Goal: Task Accomplishment & Management: Manage account settings

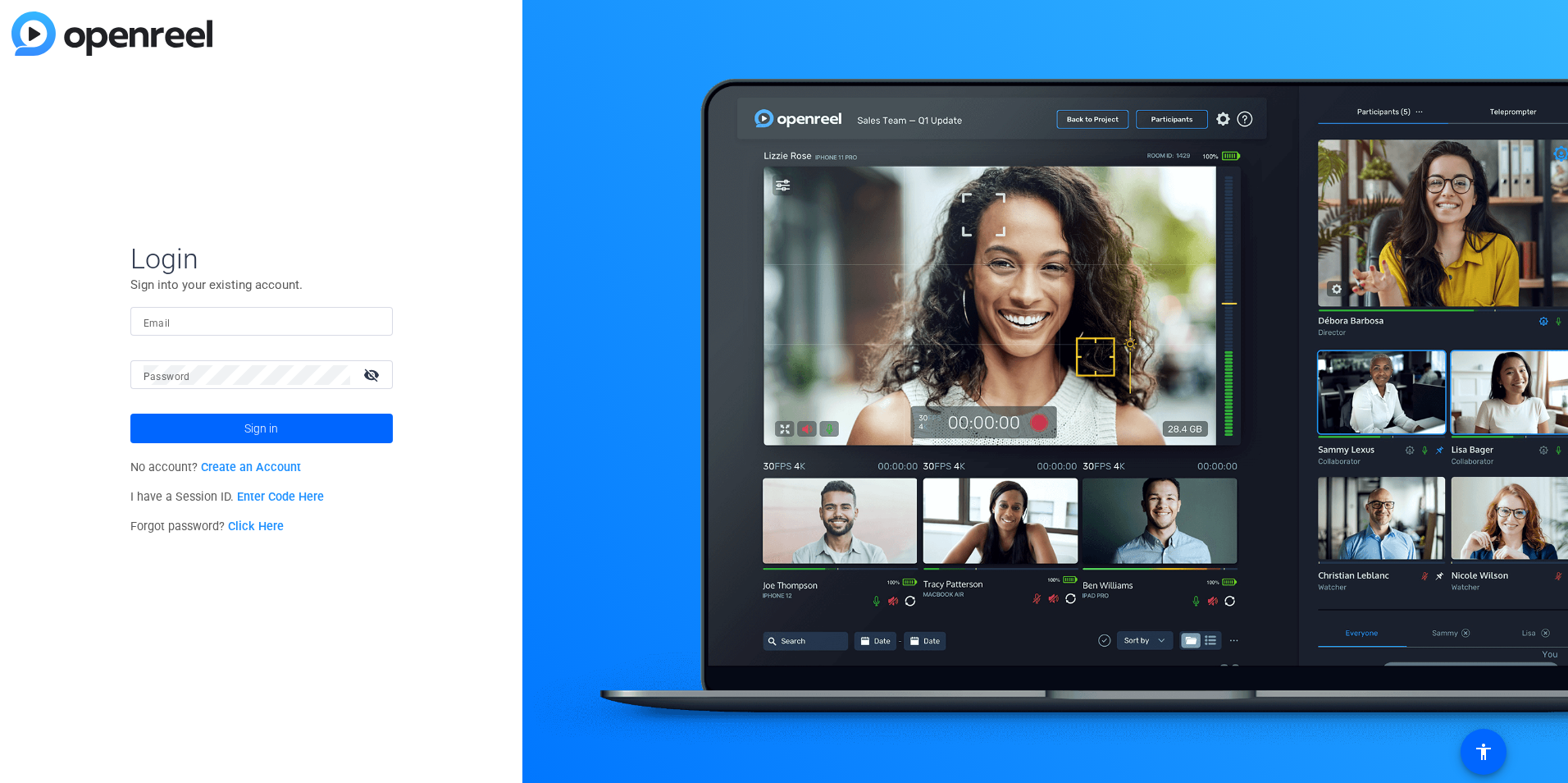
click at [286, 325] on input "Email" at bounding box center [261, 321] width 236 height 19
type input "[EMAIL_ADDRESS][DOMAIN_NAME]"
click at [130, 414] on button "Sign in" at bounding box center [262, 428] width 263 height 29
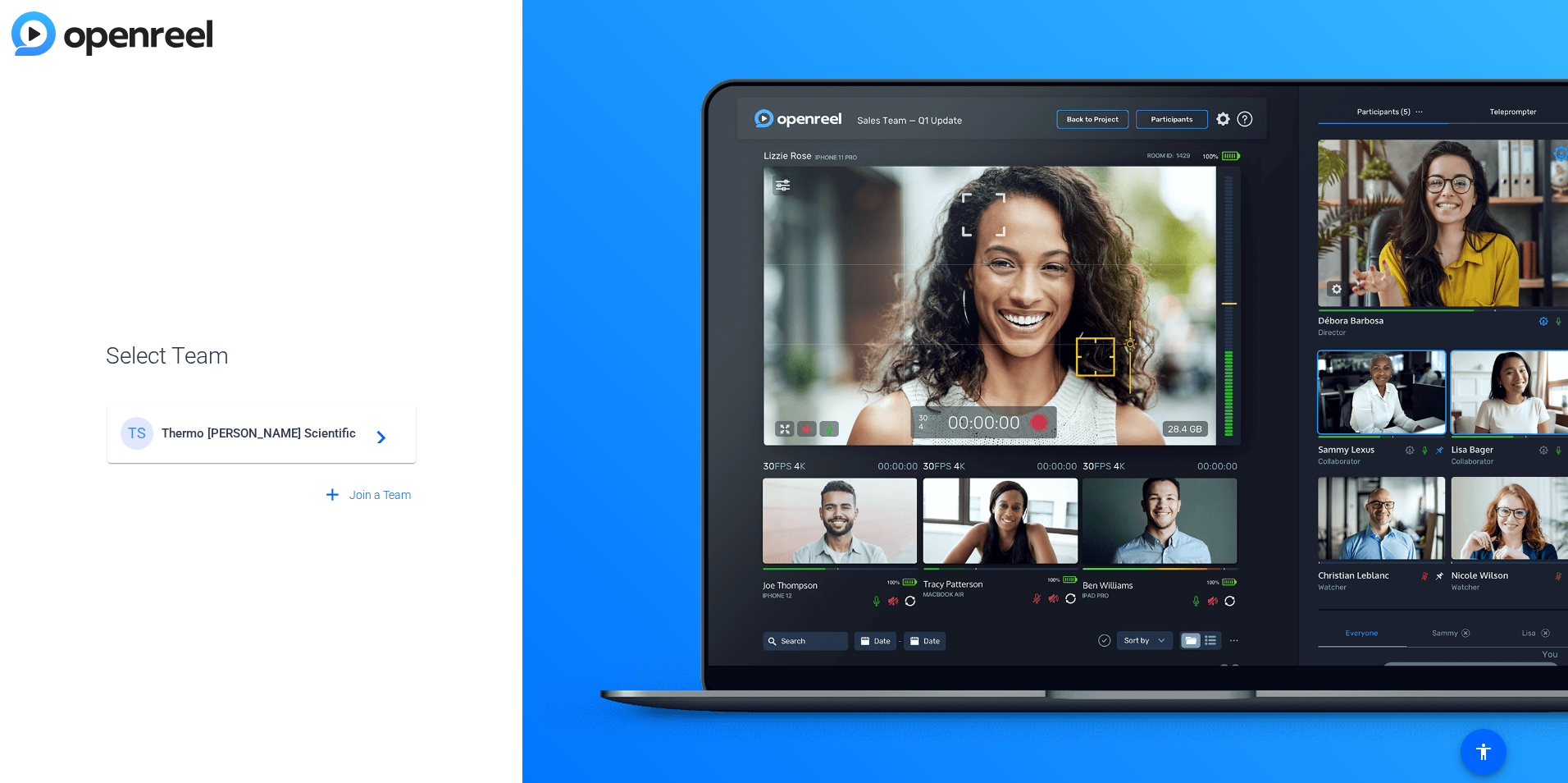
click at [261, 435] on span "Thermo [PERSON_NAME] Scientific" at bounding box center [264, 433] width 205 height 15
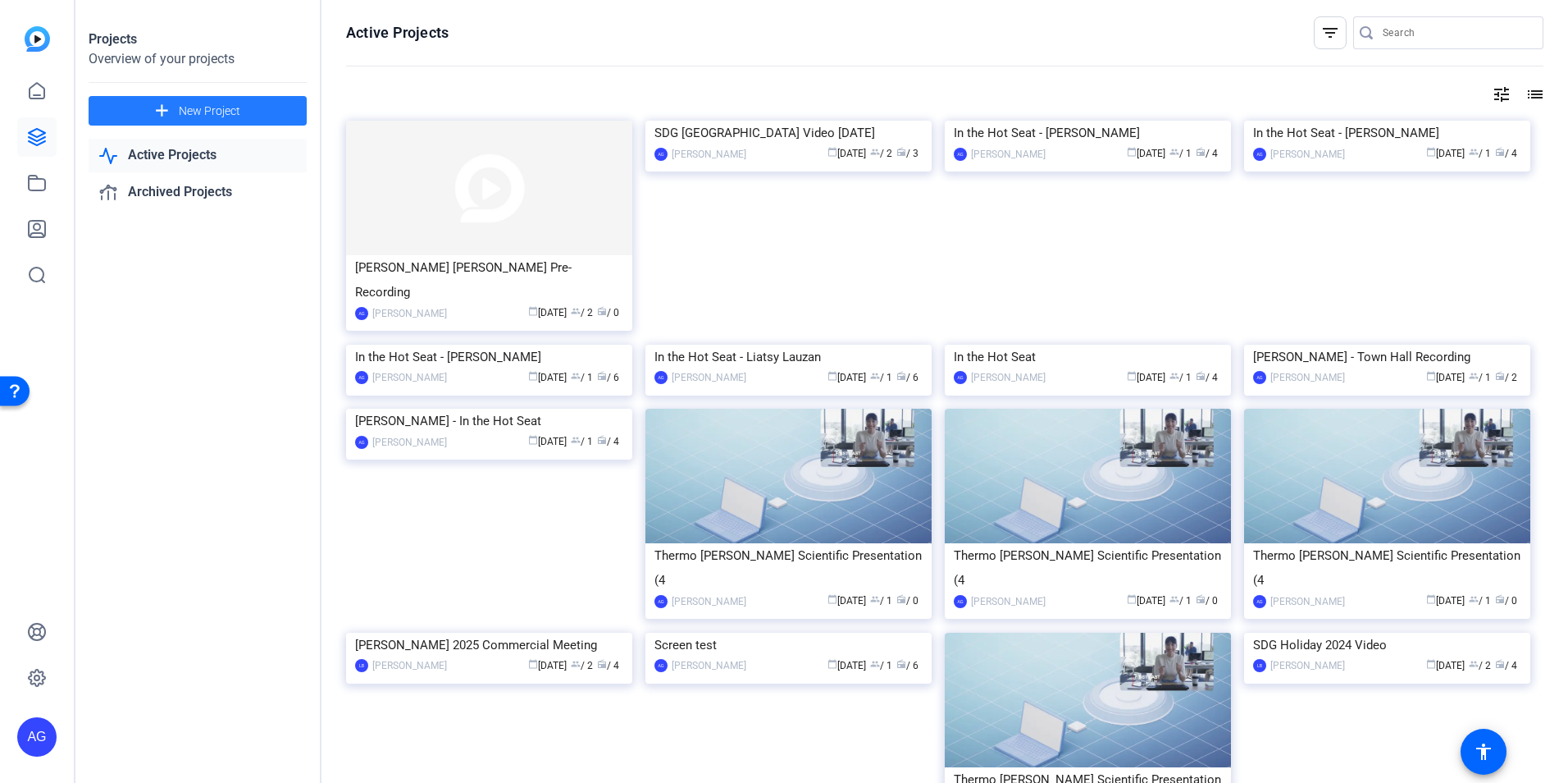
click at [233, 120] on span at bounding box center [197, 110] width 219 height 40
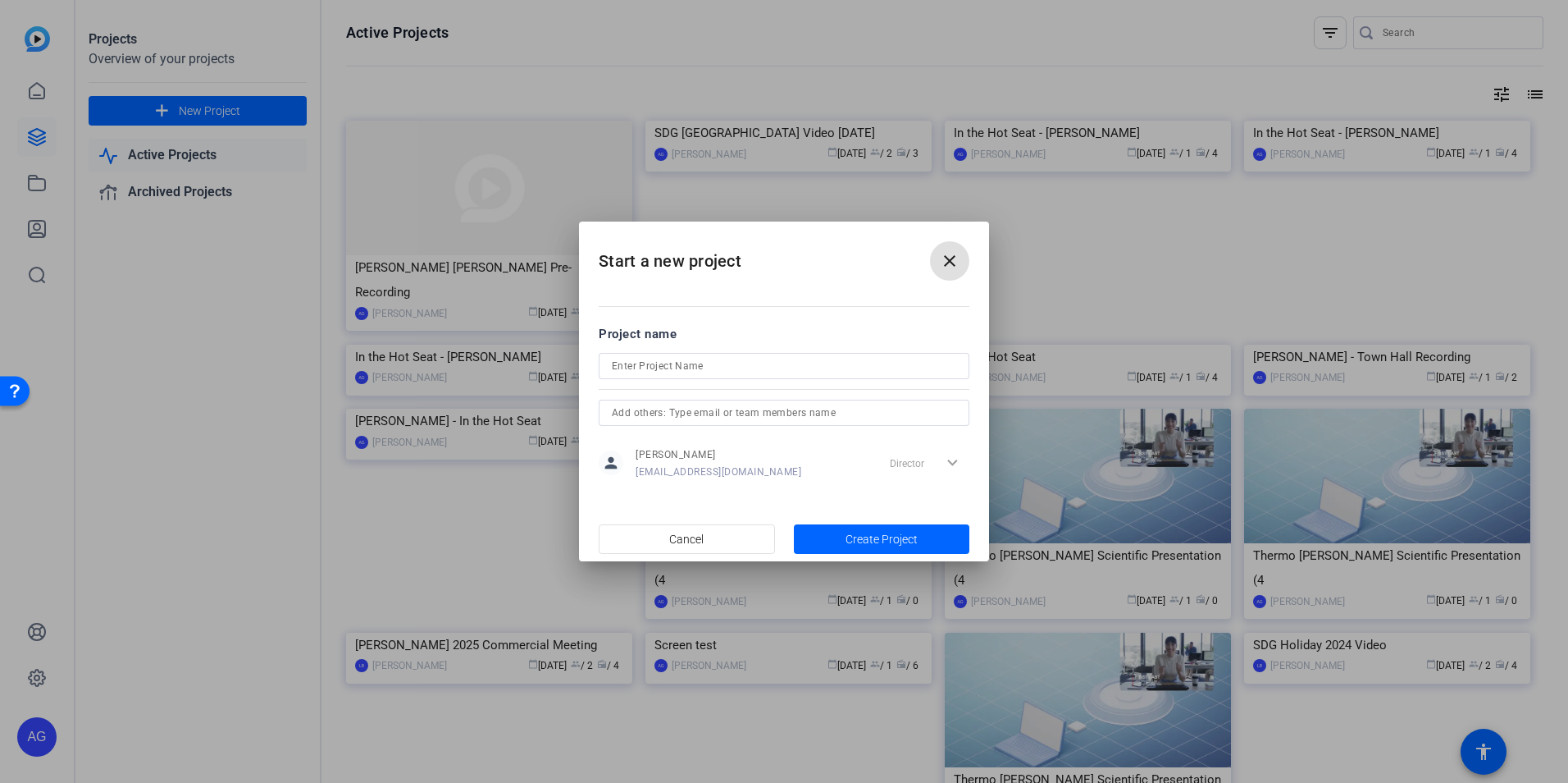
click at [678, 375] on input at bounding box center [784, 366] width 344 height 19
type input "[PERSON_NAME] [PERSON_NAME] Pre-Recording"
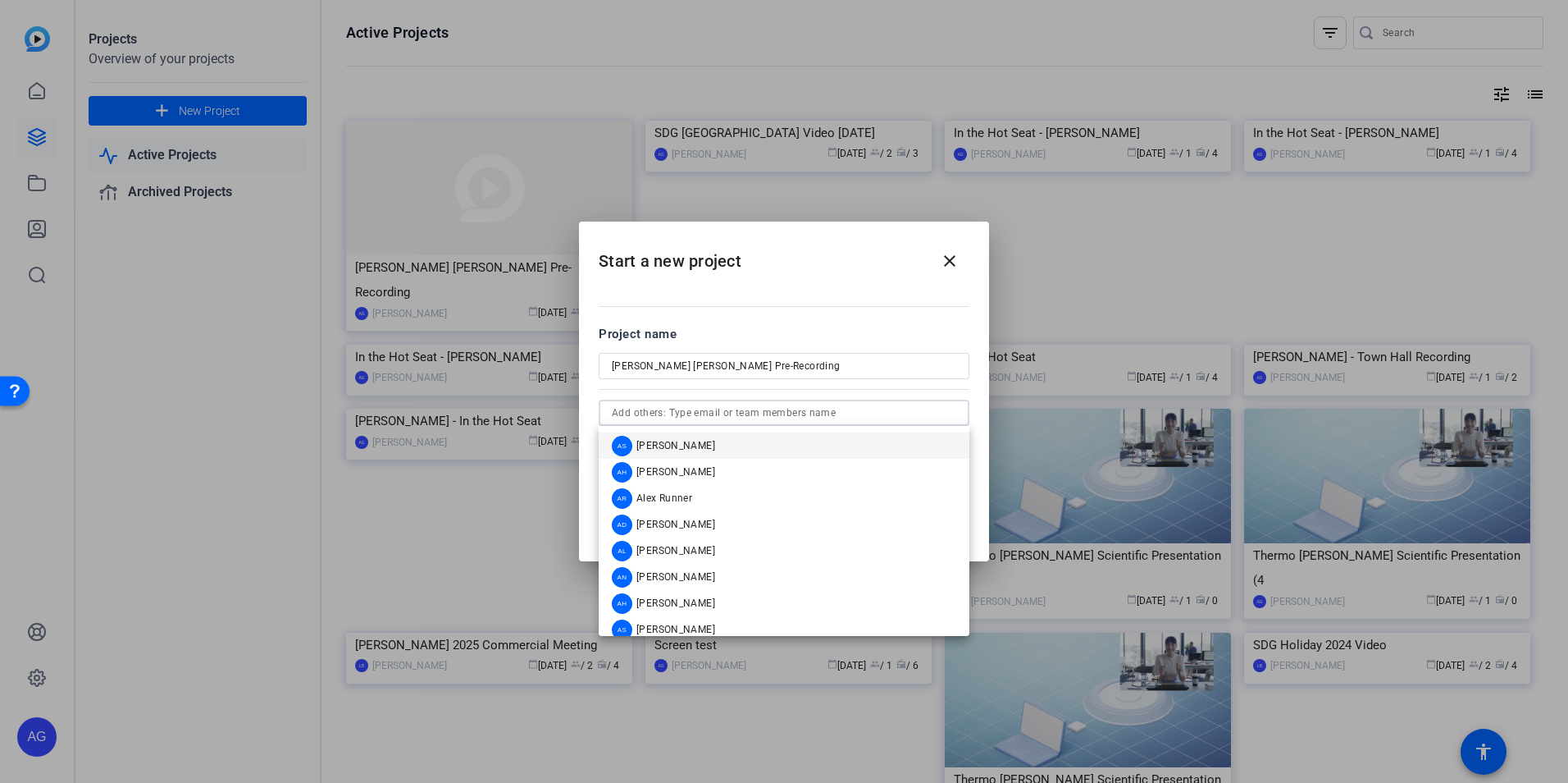
click at [664, 414] on input "text" at bounding box center [784, 412] width 344 height 19
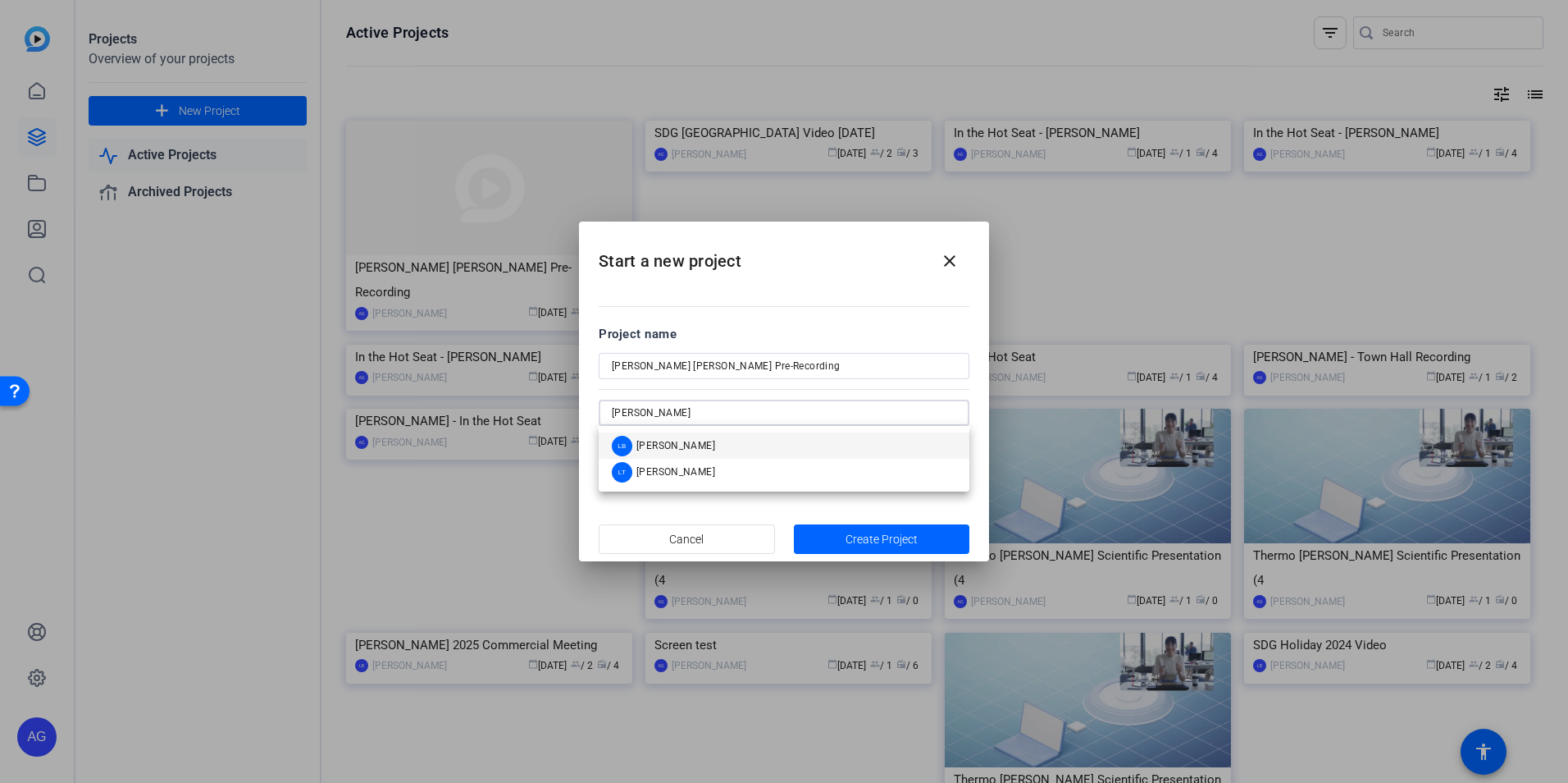
type input "[PERSON_NAME]"
click at [672, 439] on span "[PERSON_NAME]" at bounding box center [676, 446] width 79 height 13
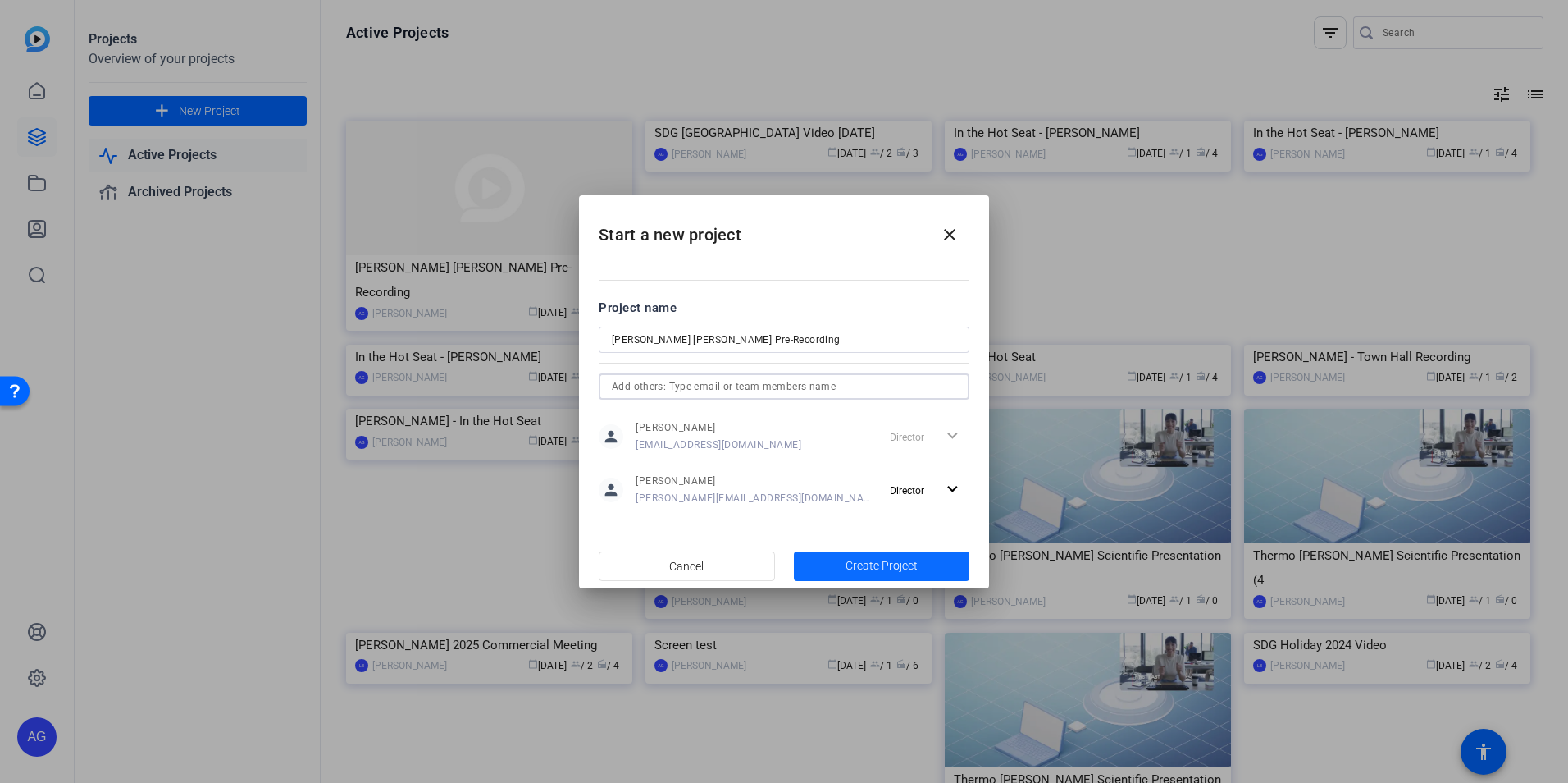
click at [897, 554] on span "button" at bounding box center [882, 566] width 176 height 40
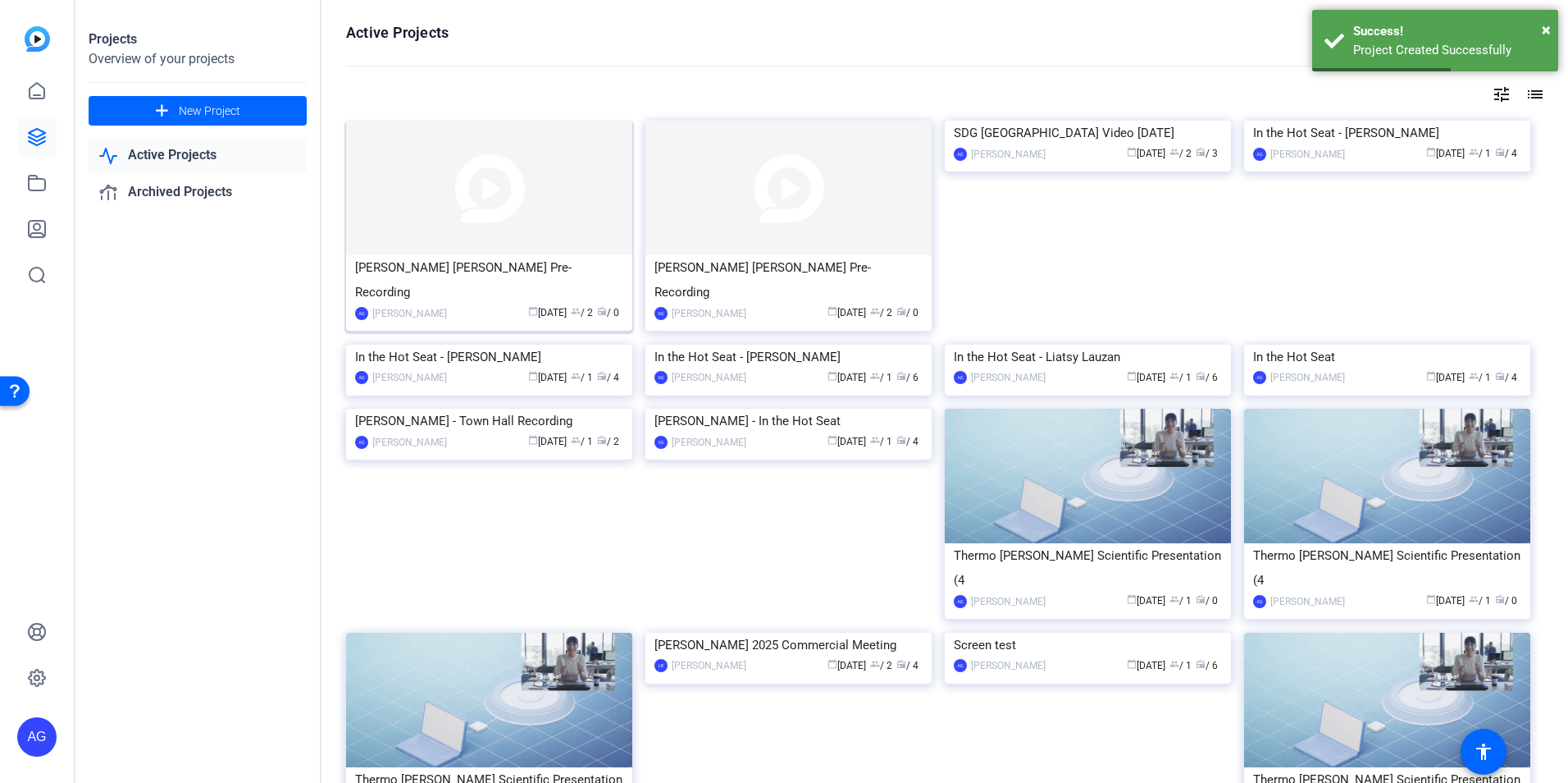
click at [446, 304] on div "AG [PERSON_NAME] calendar_today [DATE] group / 2 radio / 0" at bounding box center [490, 312] width 268 height 17
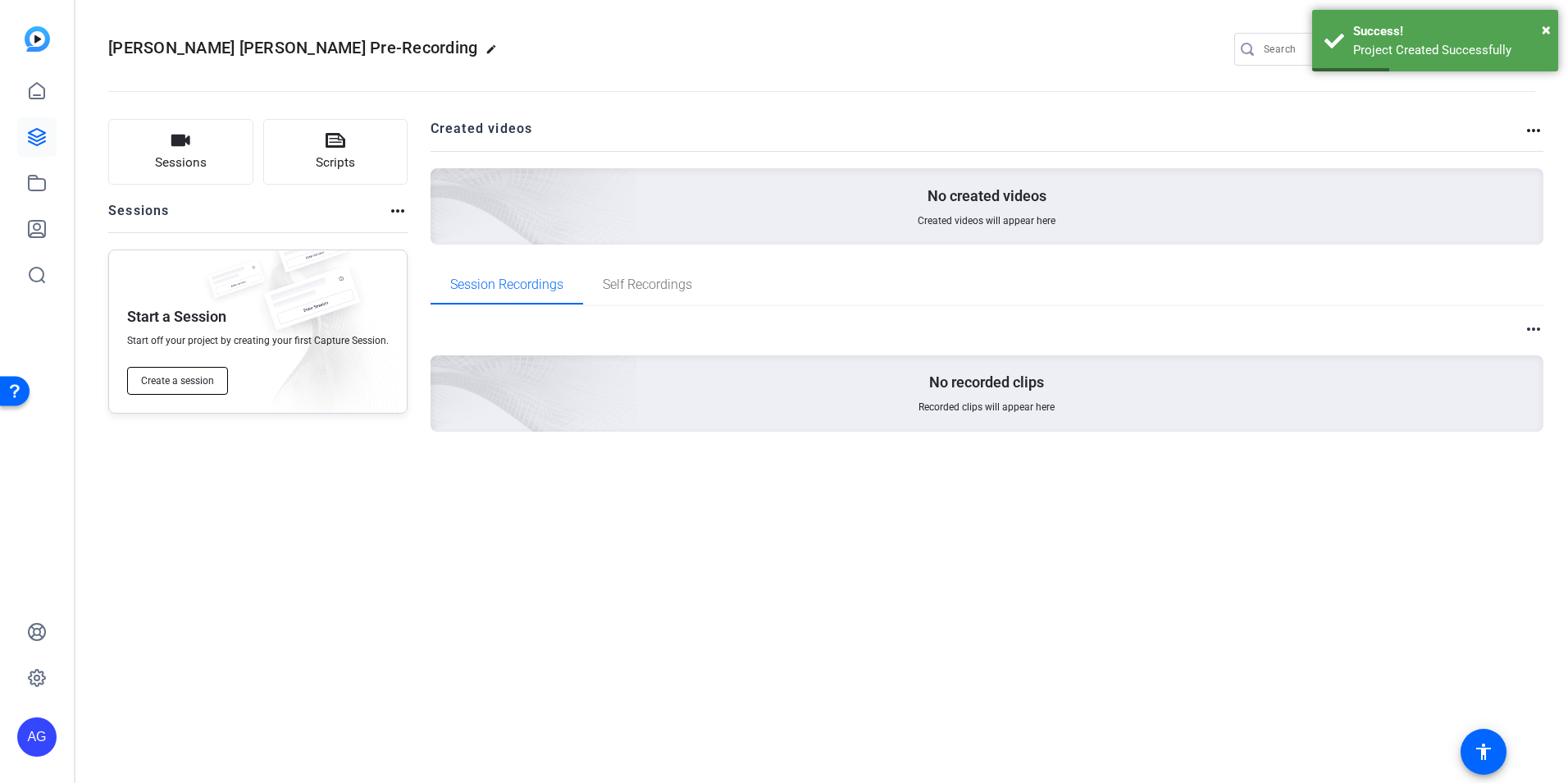
click at [188, 380] on span "Create a session" at bounding box center [177, 380] width 73 height 13
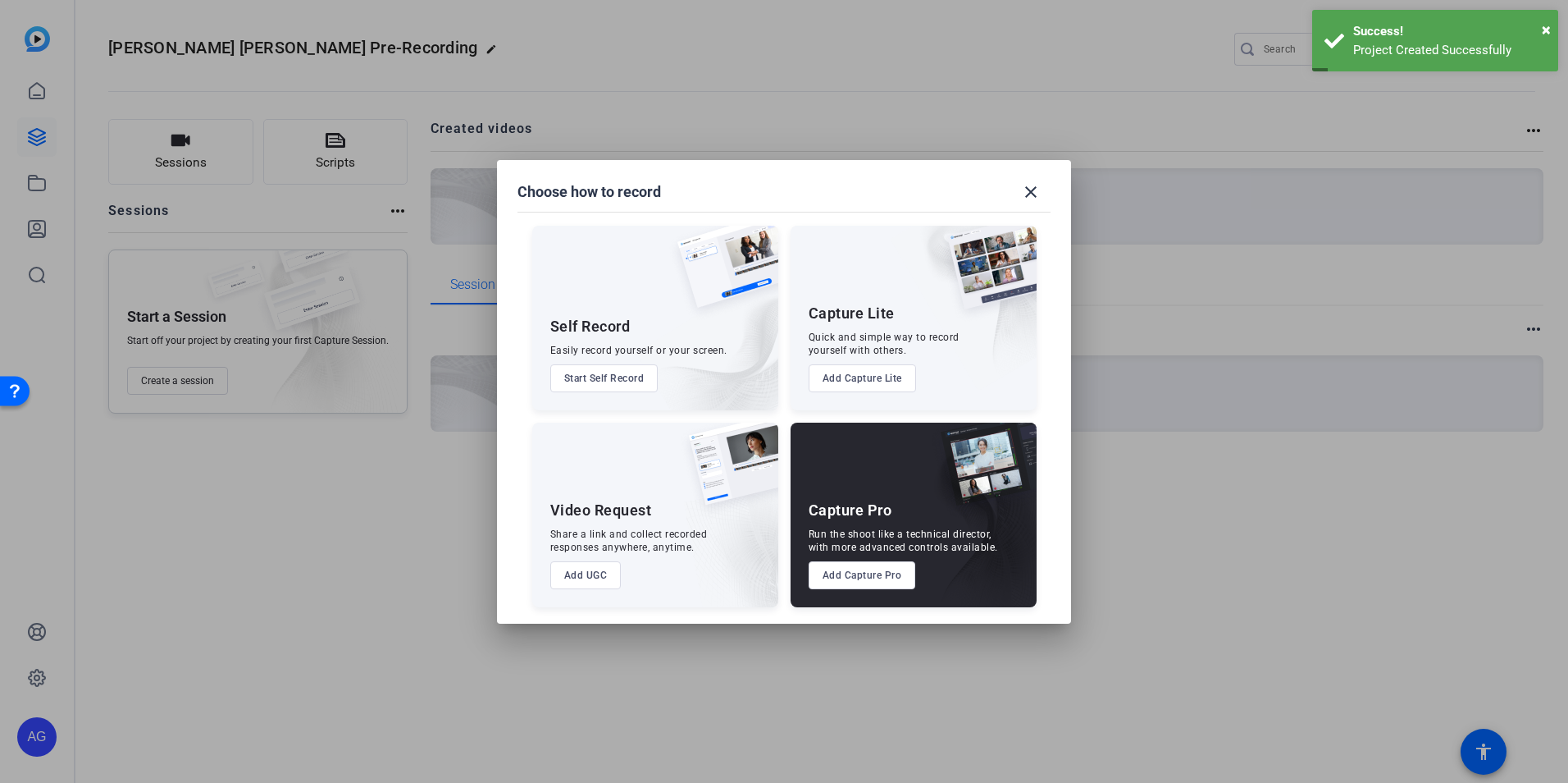
click at [896, 564] on button "Add Capture Pro" at bounding box center [863, 575] width 107 height 28
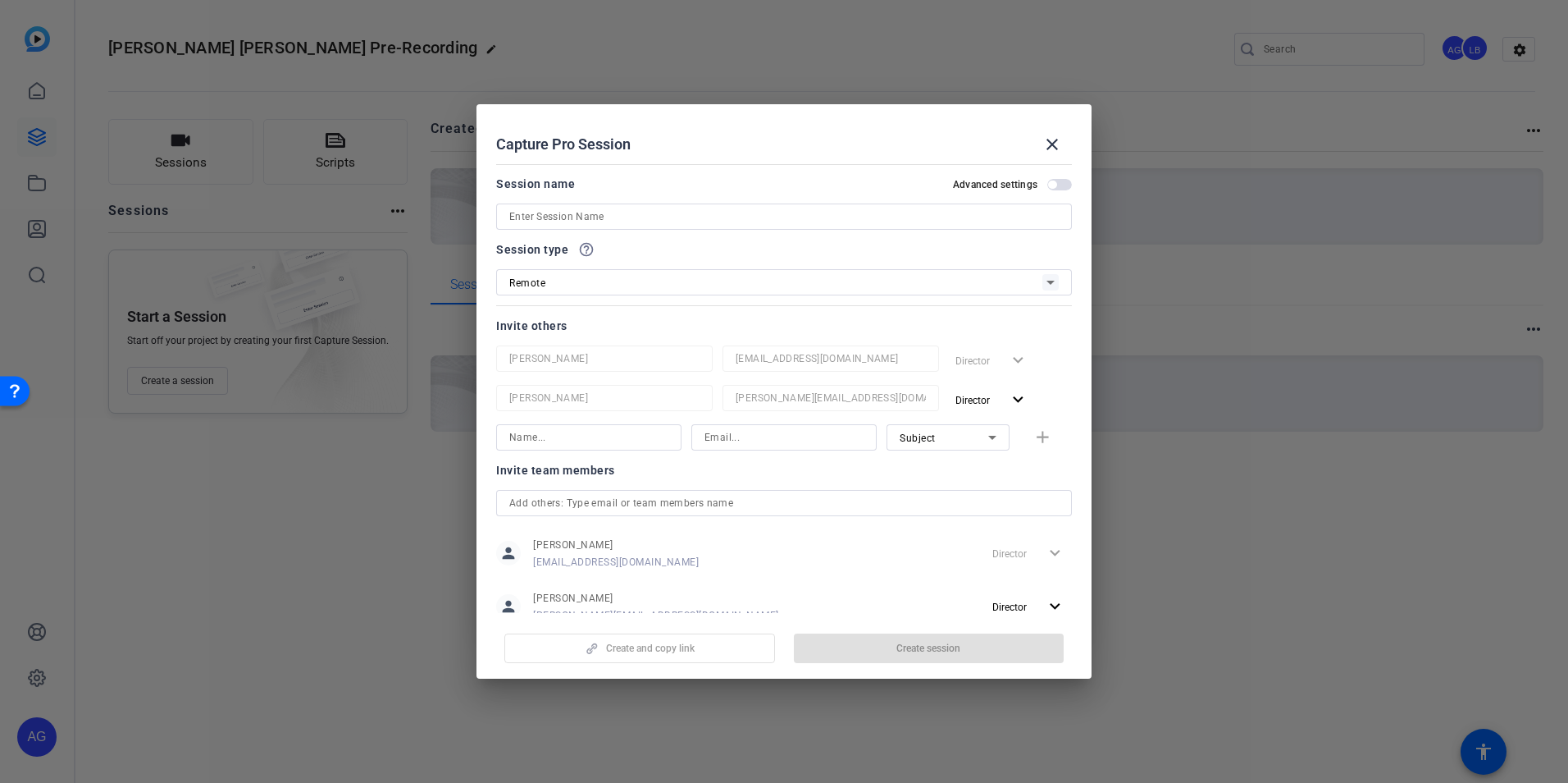
click at [538, 203] on div at bounding box center [784, 216] width 549 height 27
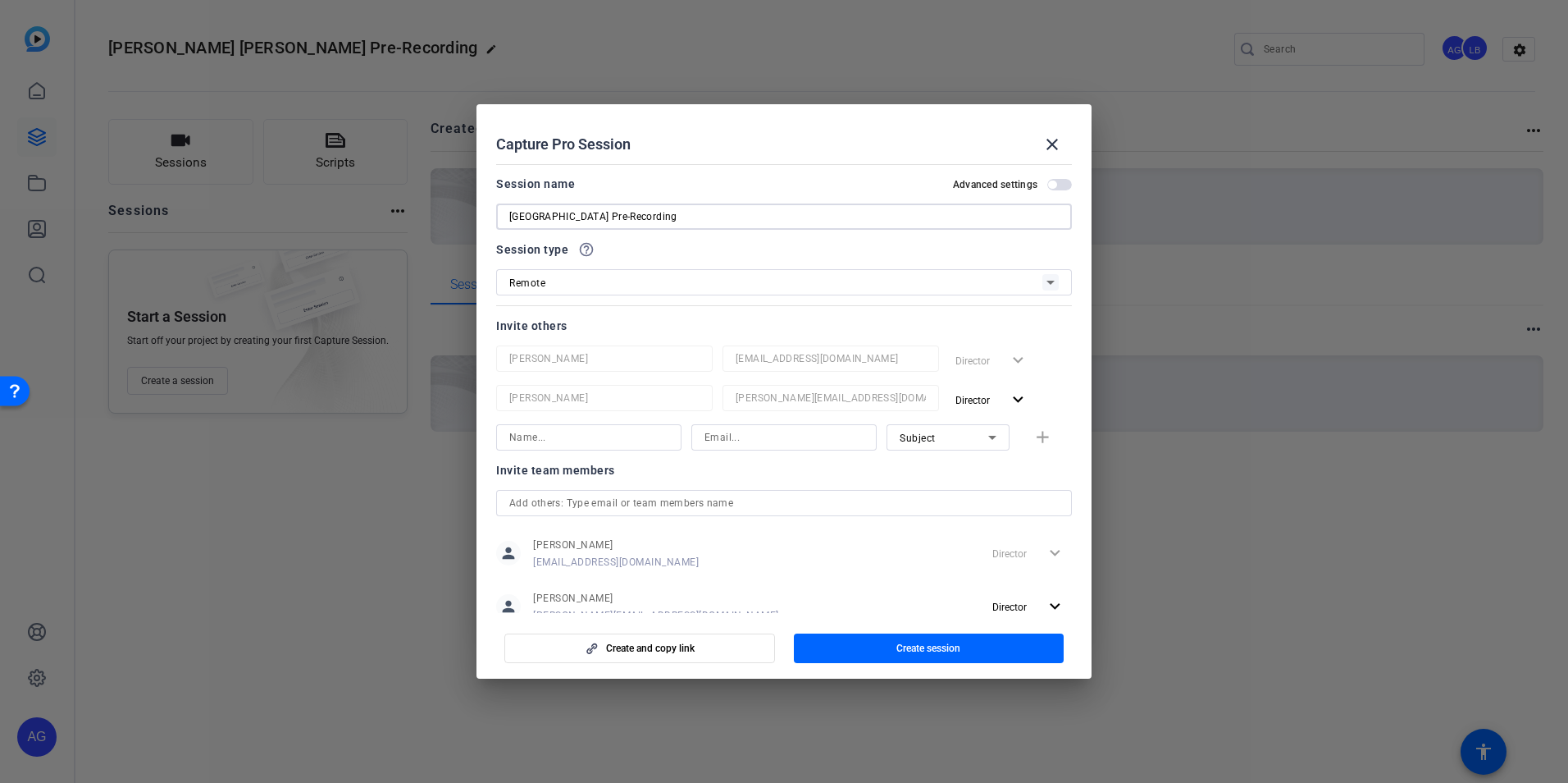
type input "[GEOGRAPHIC_DATA] Pre-Recording"
click at [559, 444] on input at bounding box center [589, 437] width 159 height 19
click at [1353, 533] on div at bounding box center [784, 392] width 1568 height 783
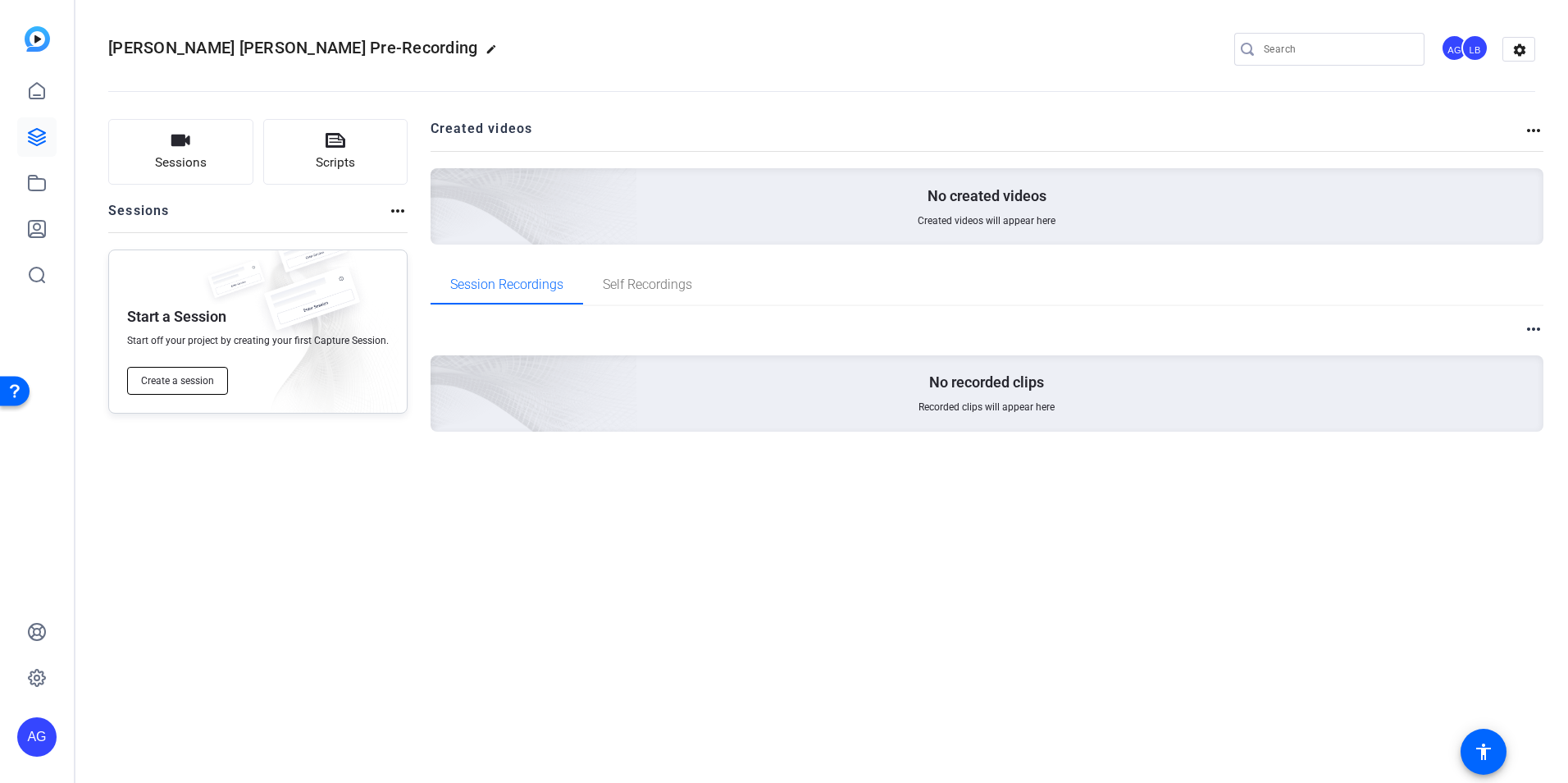
click at [161, 381] on span "Create a session" at bounding box center [177, 380] width 73 height 13
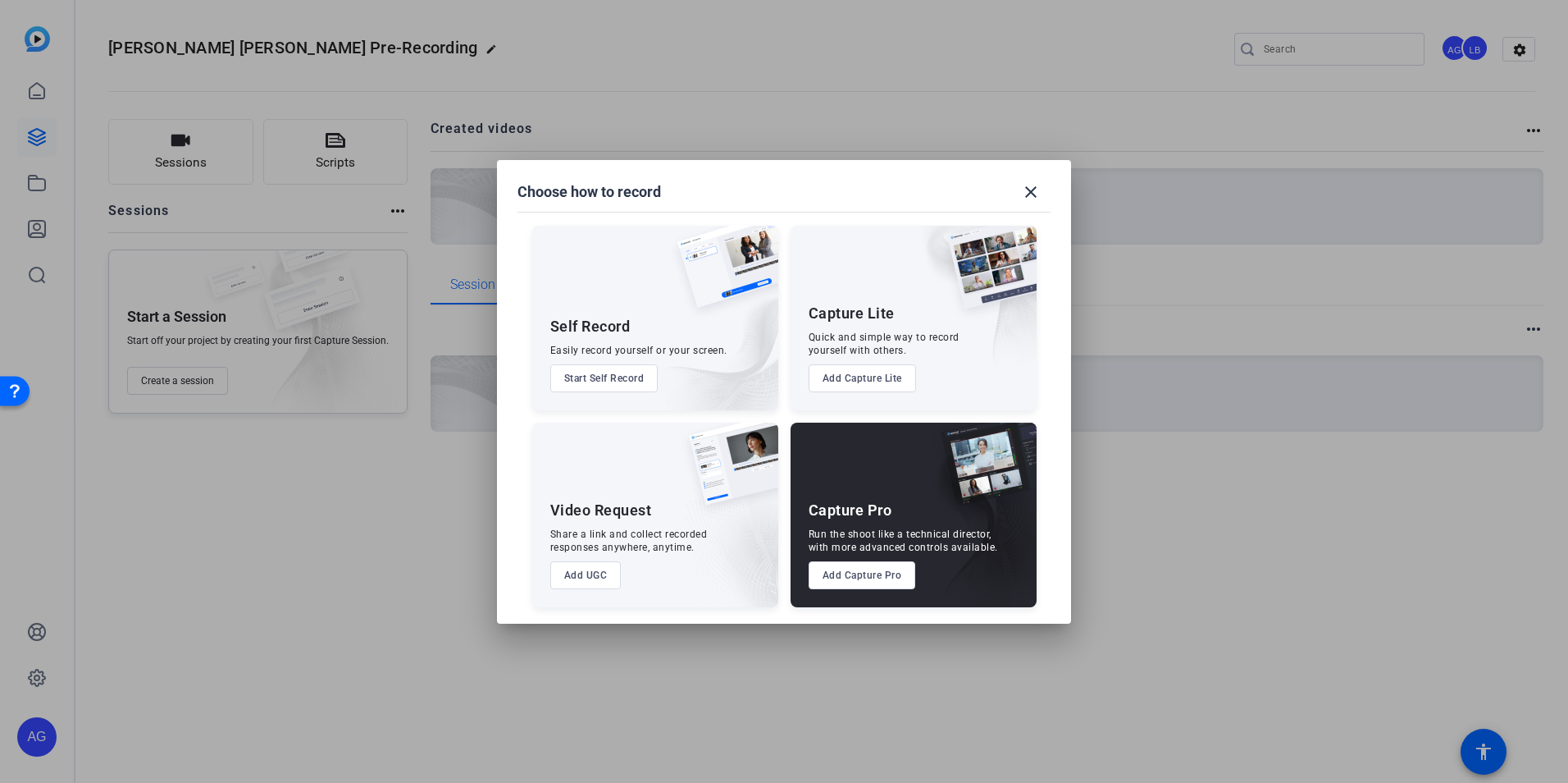
click at [880, 574] on button "Add Capture Pro" at bounding box center [863, 575] width 107 height 28
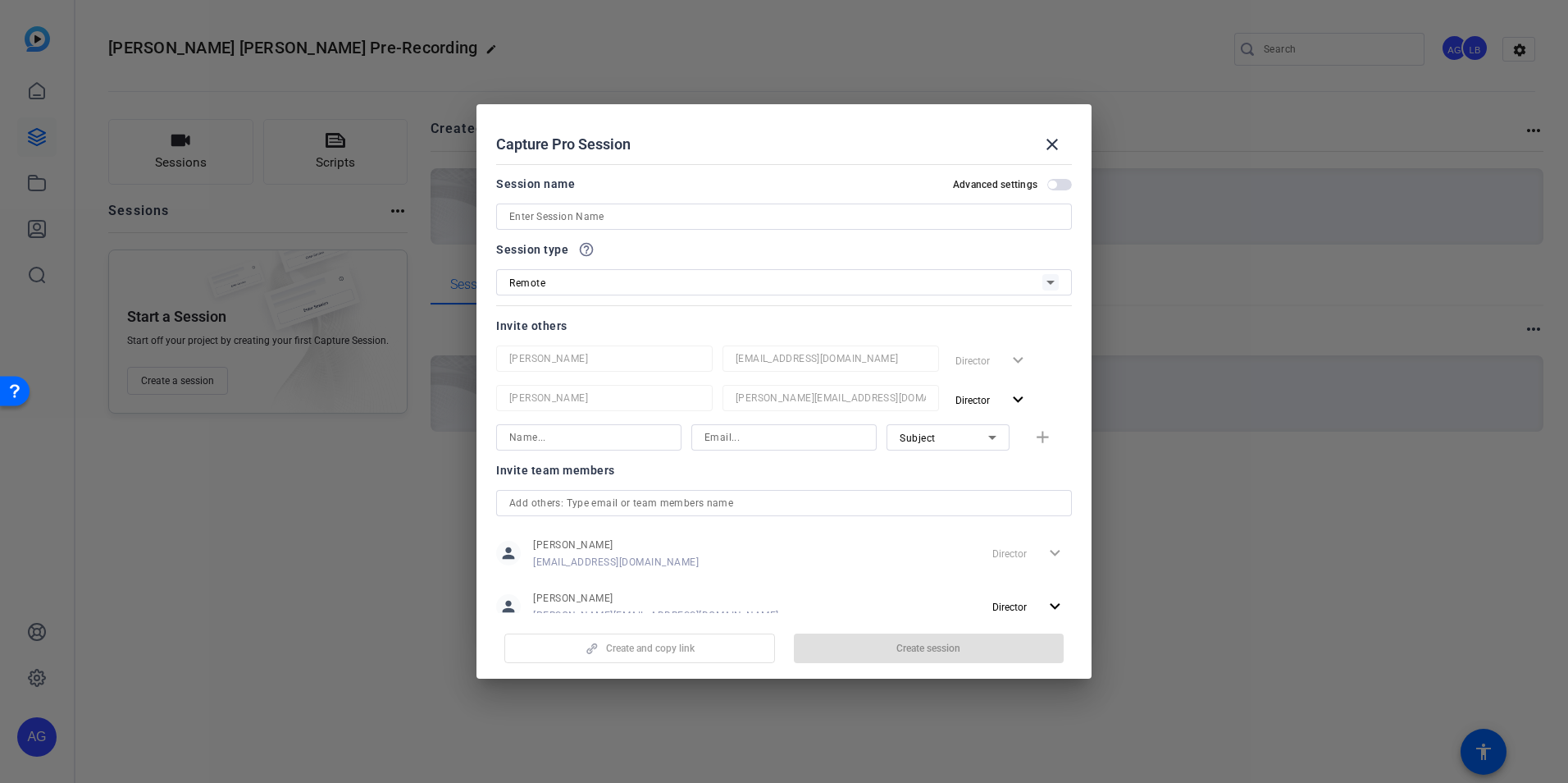
click at [569, 434] on input at bounding box center [589, 437] width 159 height 19
click at [747, 434] on input at bounding box center [784, 437] width 159 height 19
paste input "[PERSON_NAME][EMAIL_ADDRESS][DOMAIN_NAME]"
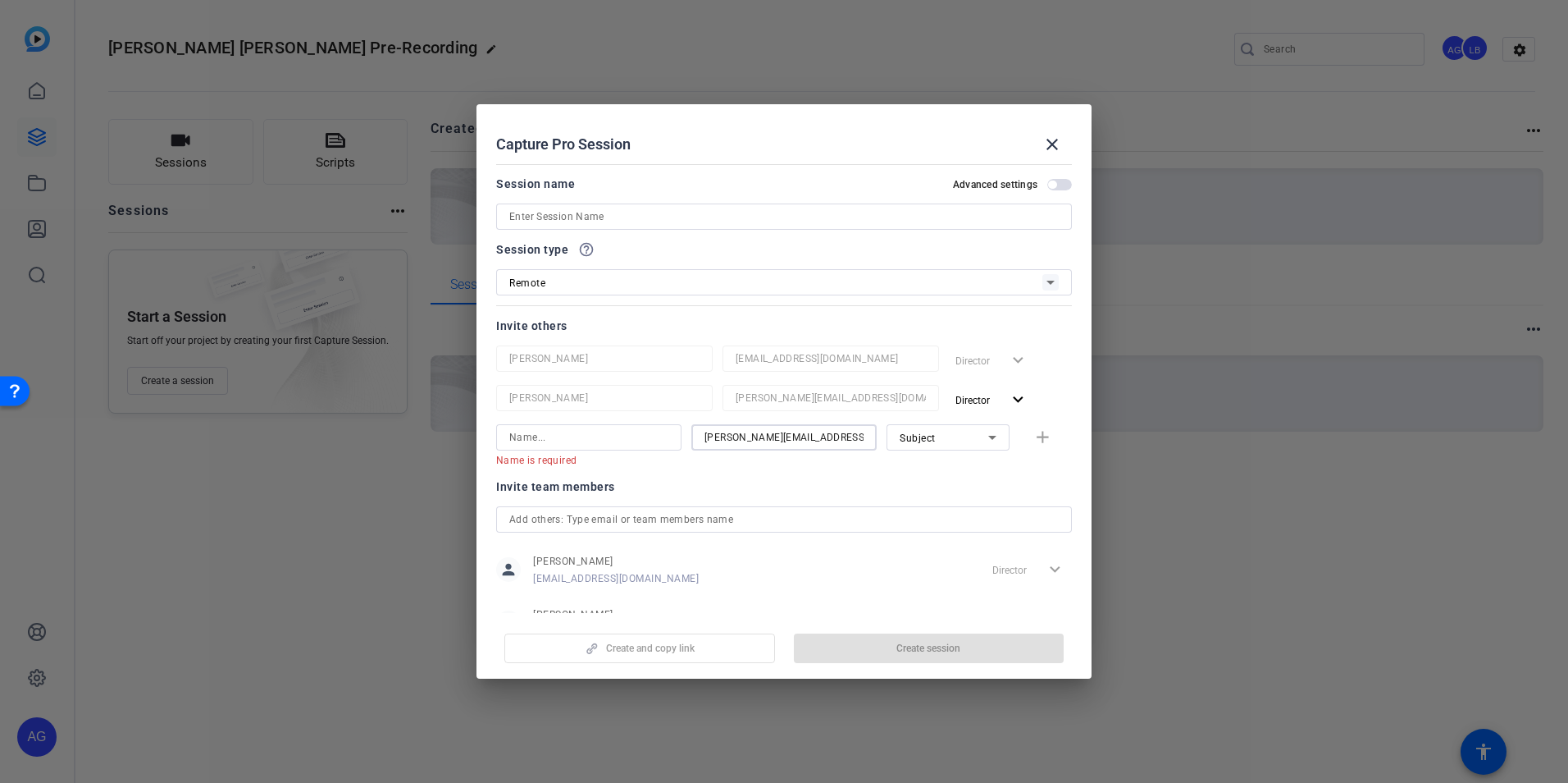
scroll to position [0, 17]
type input "[PERSON_NAME][EMAIL_ADDRESS][DOMAIN_NAME]"
click at [552, 437] on input at bounding box center [589, 437] width 159 height 19
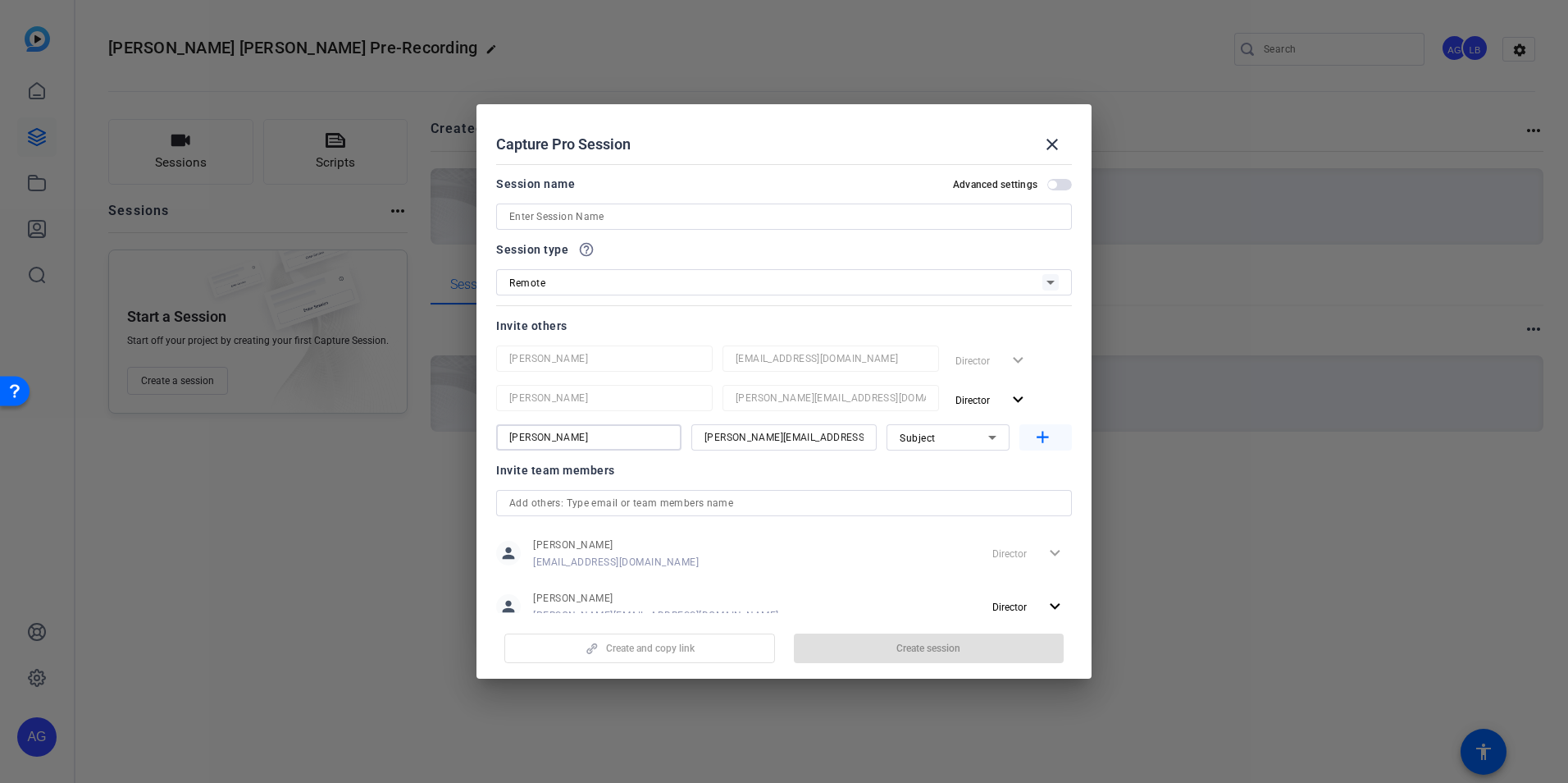
type input "[PERSON_NAME]"
click at [1043, 445] on mat-icon "add" at bounding box center [1043, 437] width 20 height 20
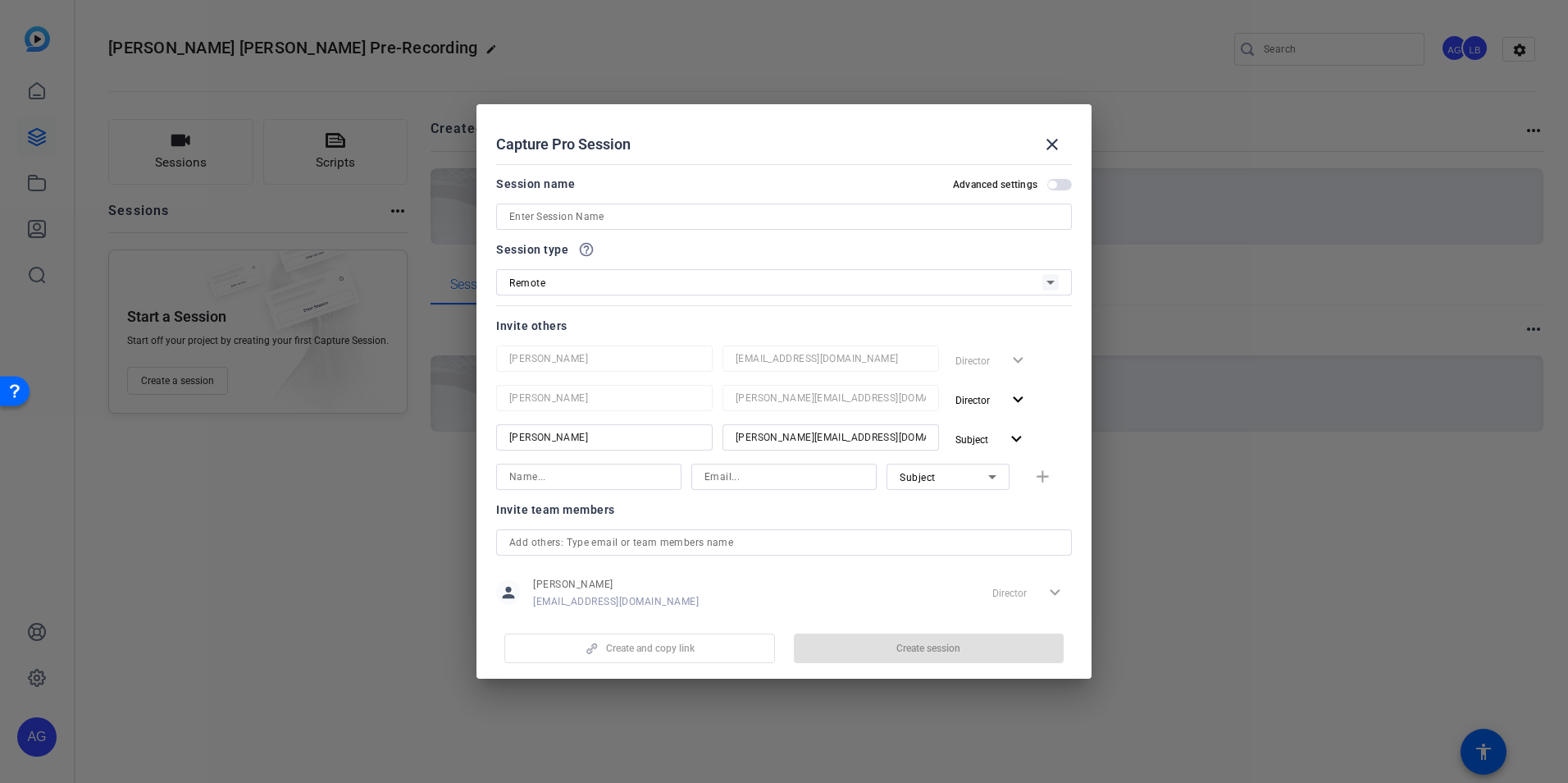
click at [1057, 184] on span "button" at bounding box center [1059, 185] width 25 height 12
click at [756, 221] on input at bounding box center [784, 216] width 549 height 19
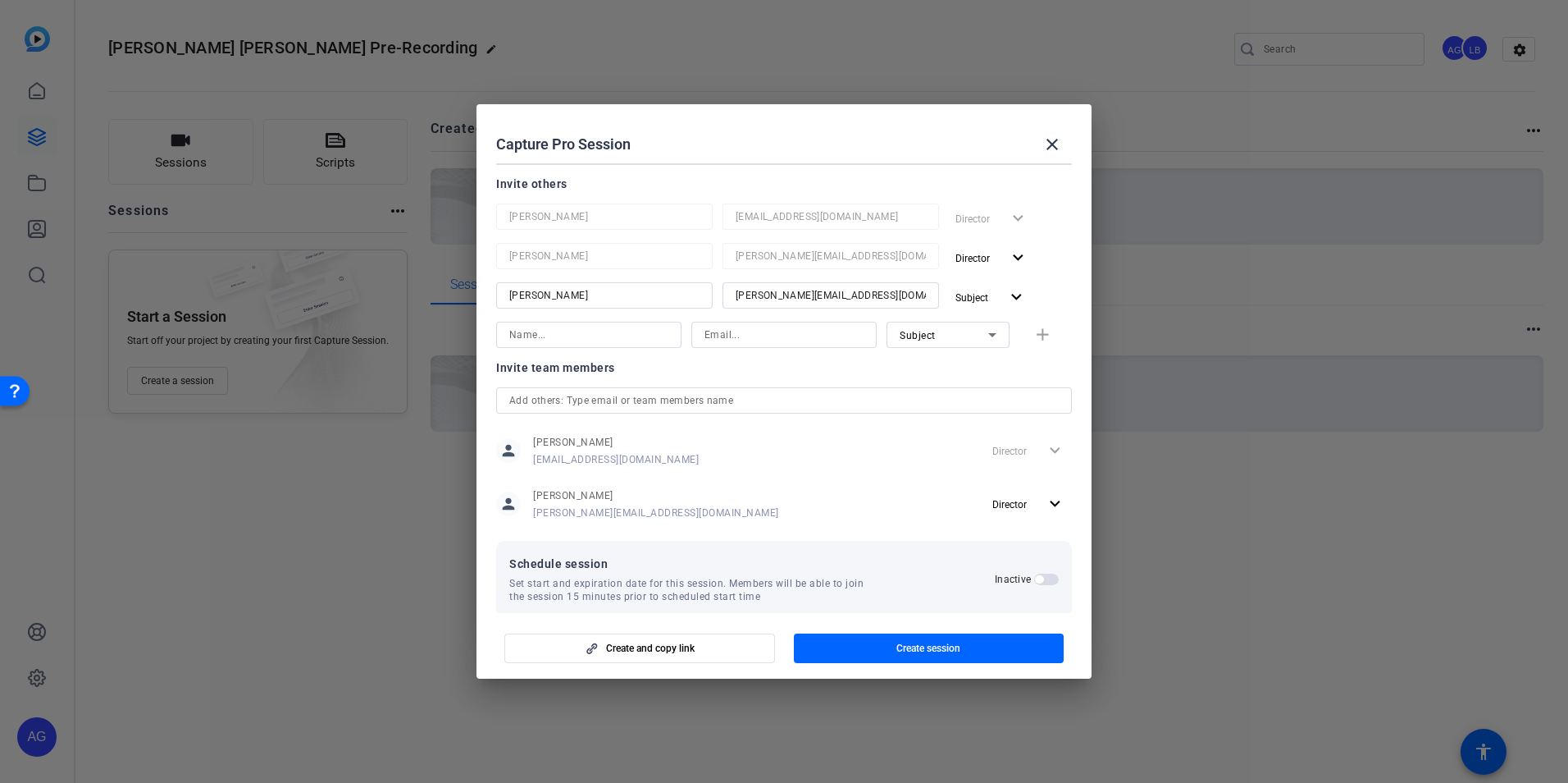
scroll to position [164, 0]
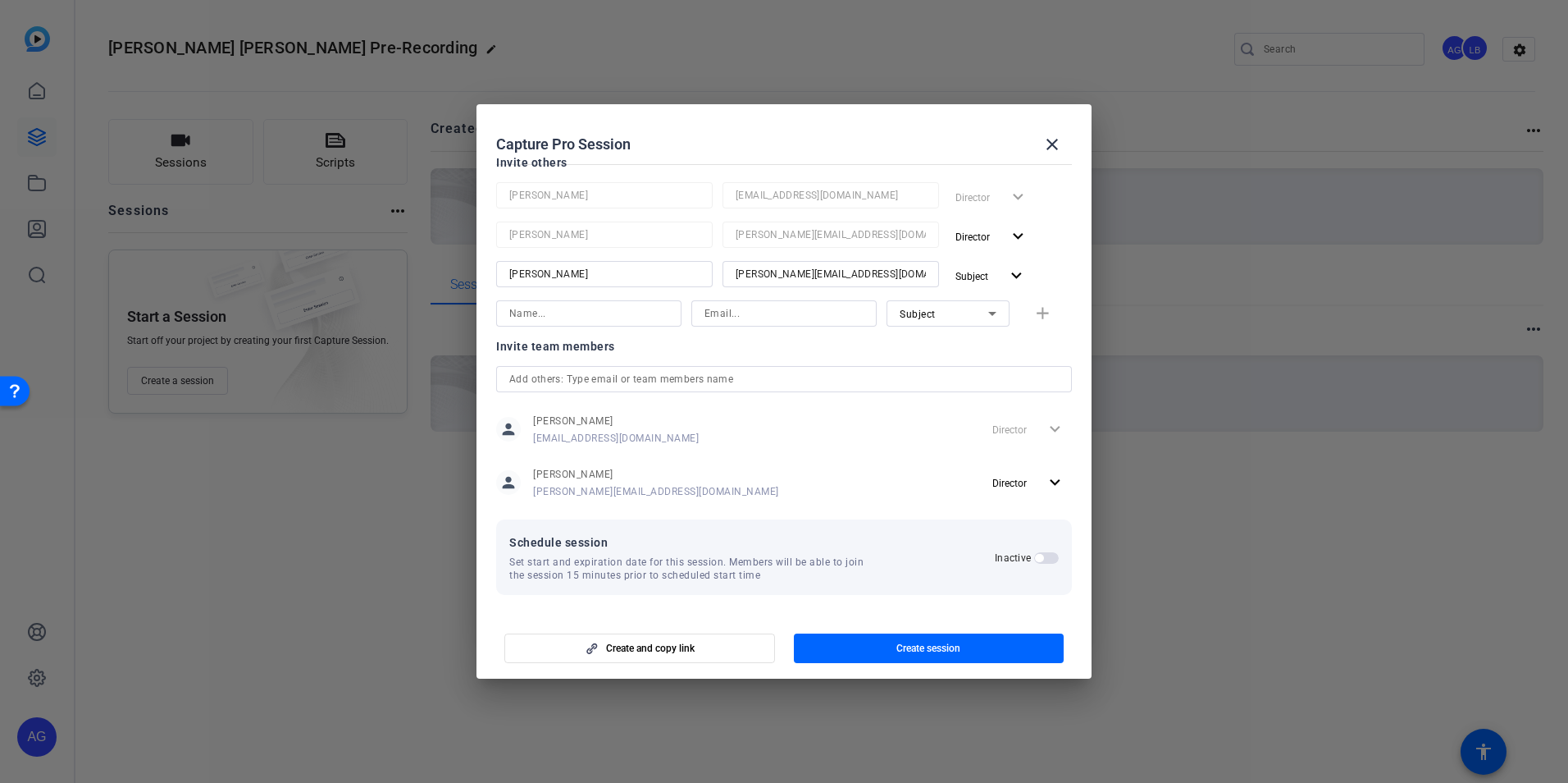
type input "Clementine Town Hall Pre-Recording [PERSON_NAME]"
click at [1034, 562] on span "button" at bounding box center [1046, 558] width 25 height 12
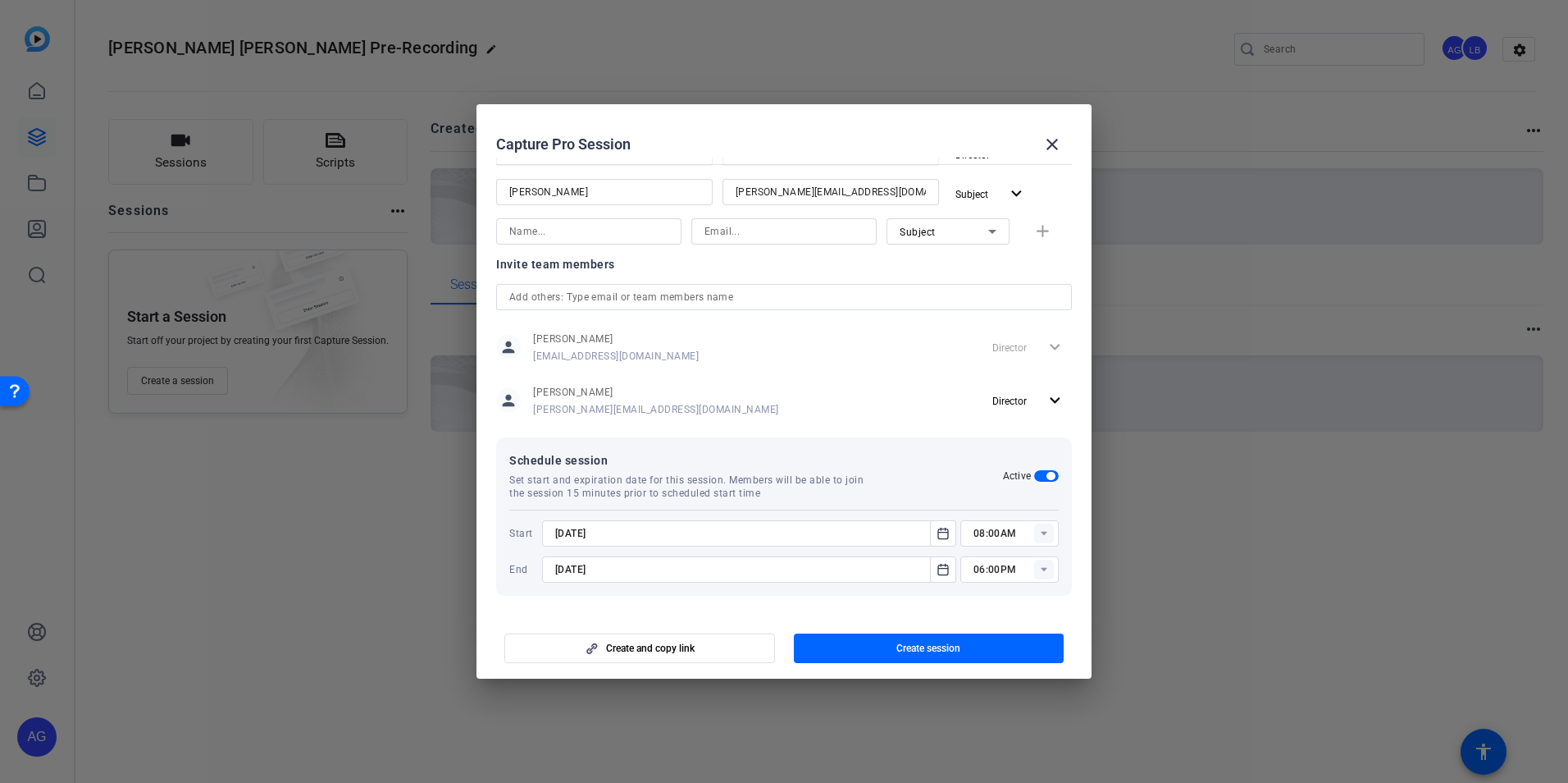
scroll to position [246, 0]
click at [939, 534] on icon "Open calendar" at bounding box center [943, 532] width 10 height 11
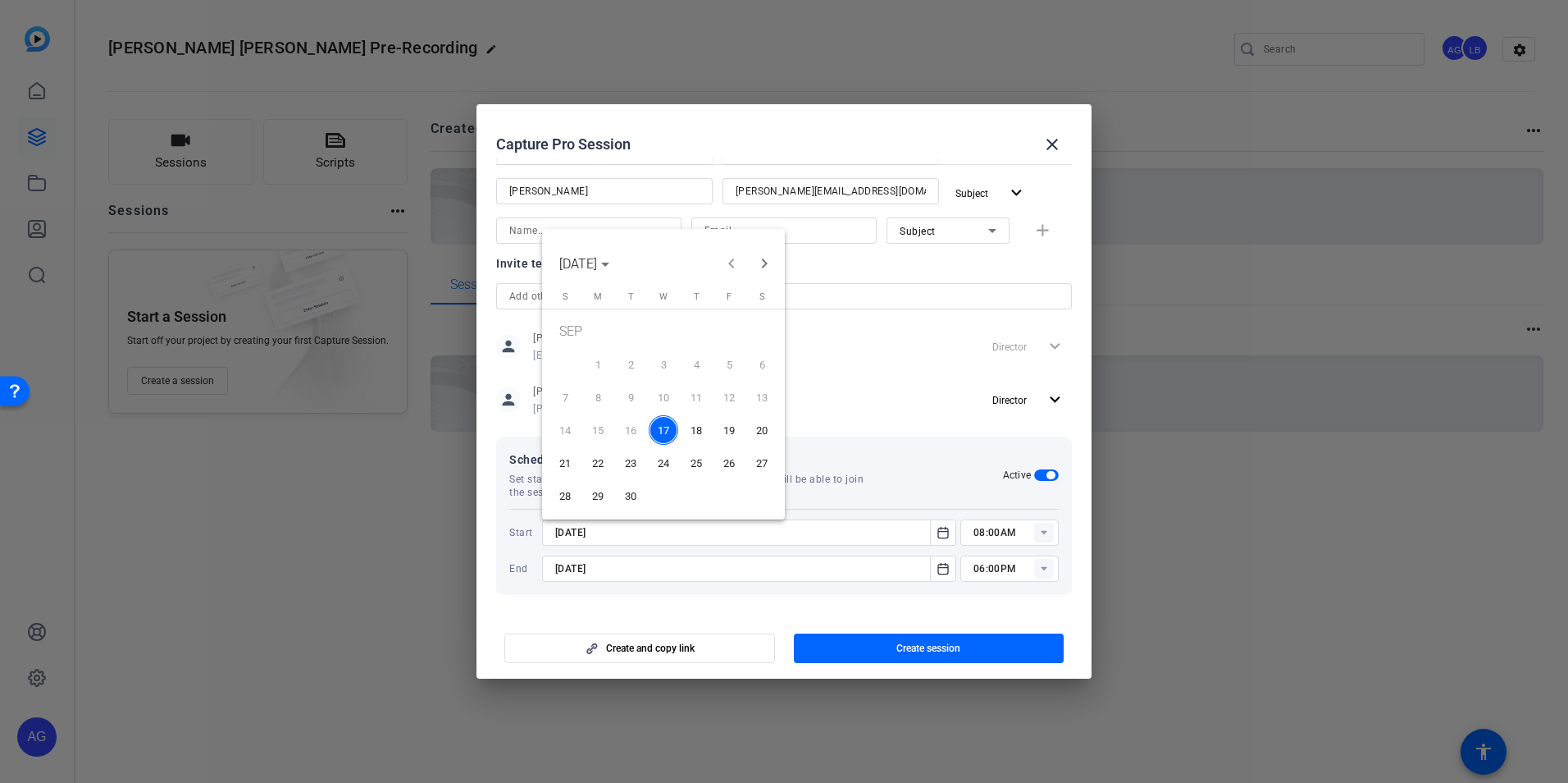
click at [623, 461] on span "23" at bounding box center [631, 463] width 29 height 29
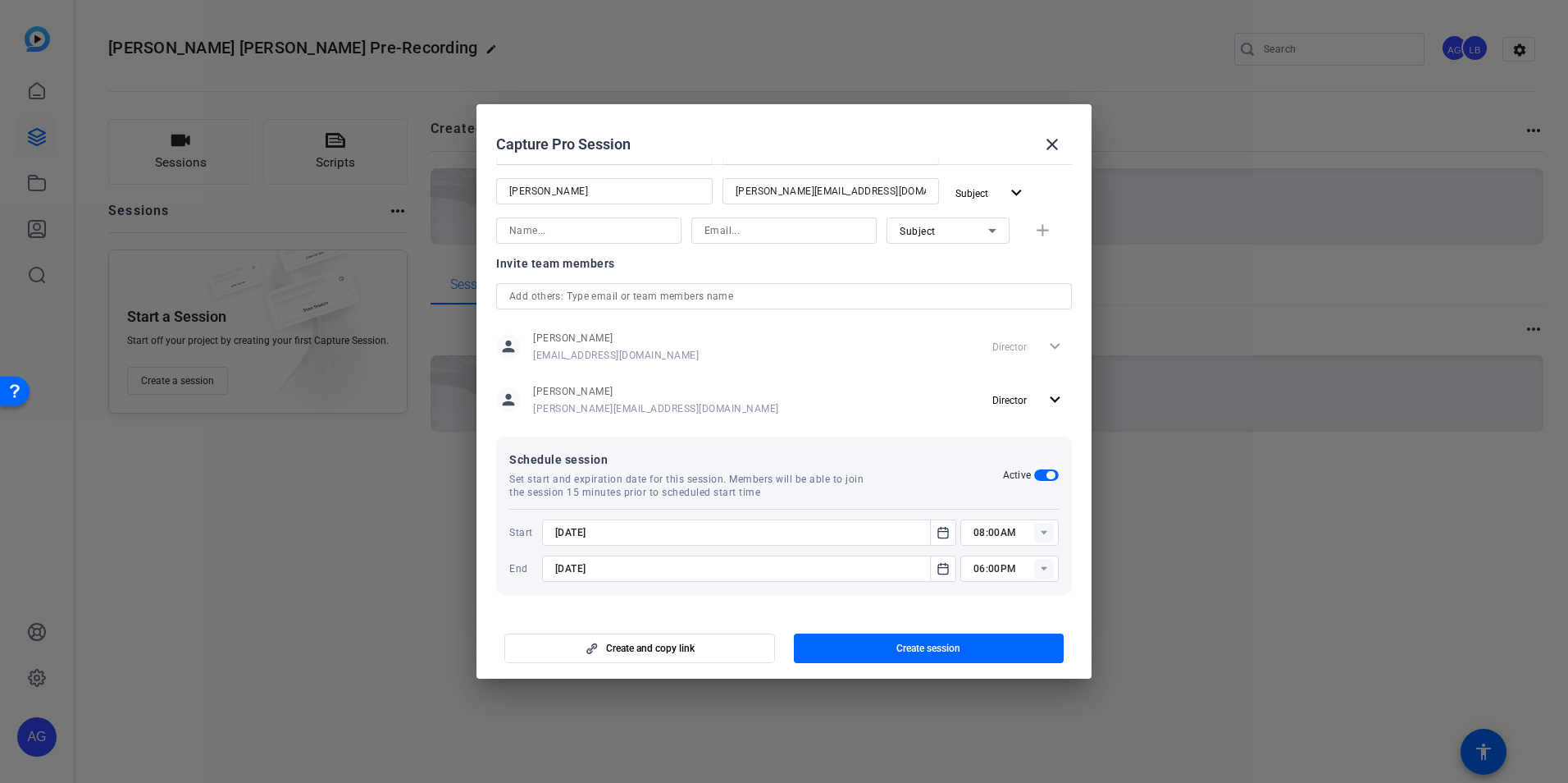
type input "[DATE]"
click at [1034, 533] on rect at bounding box center [1043, 532] width 19 height 19
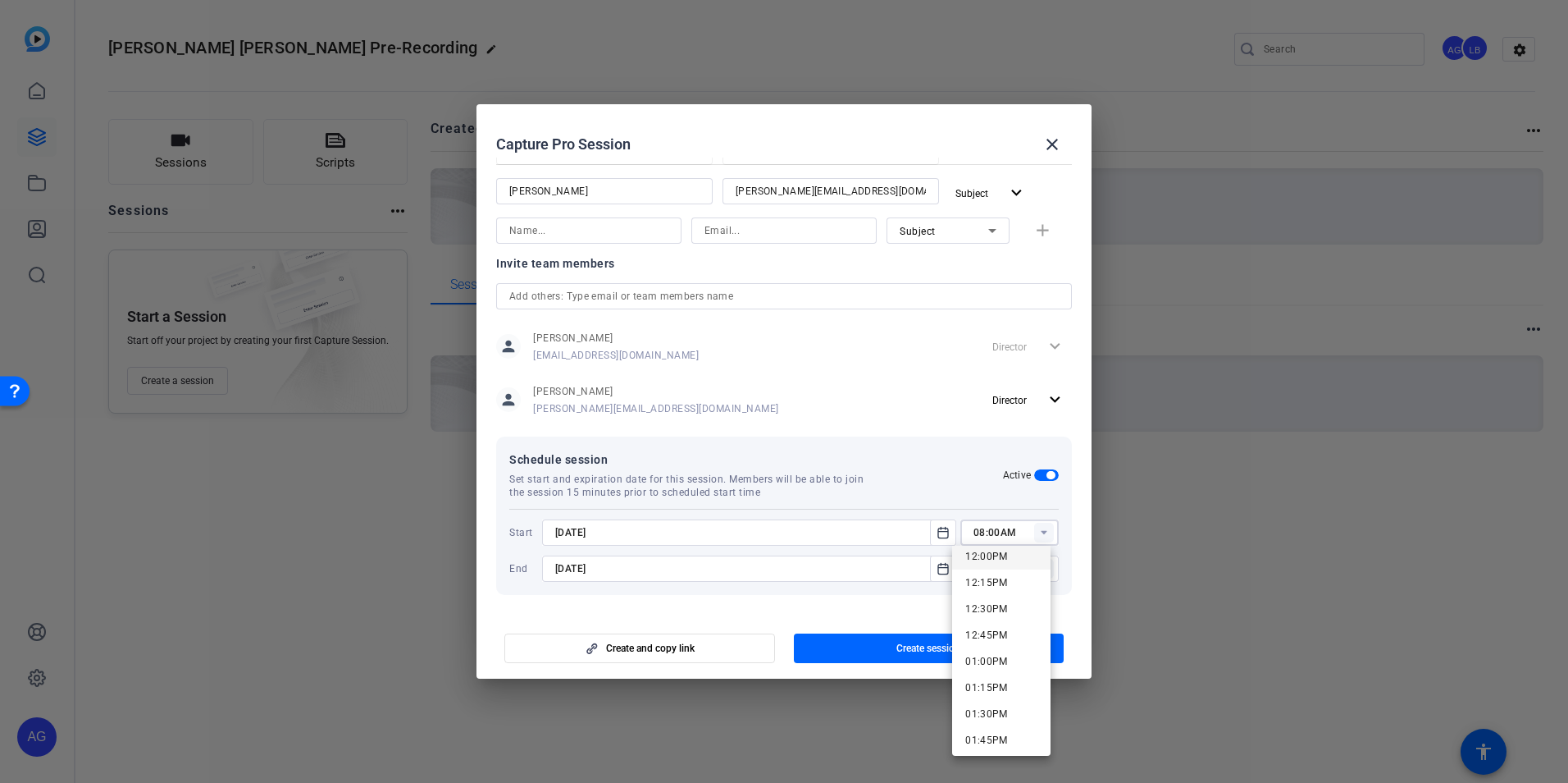
scroll to position [1231, 0]
click at [1001, 594] on span "12:00PM" at bounding box center [987, 595] width 42 height 12
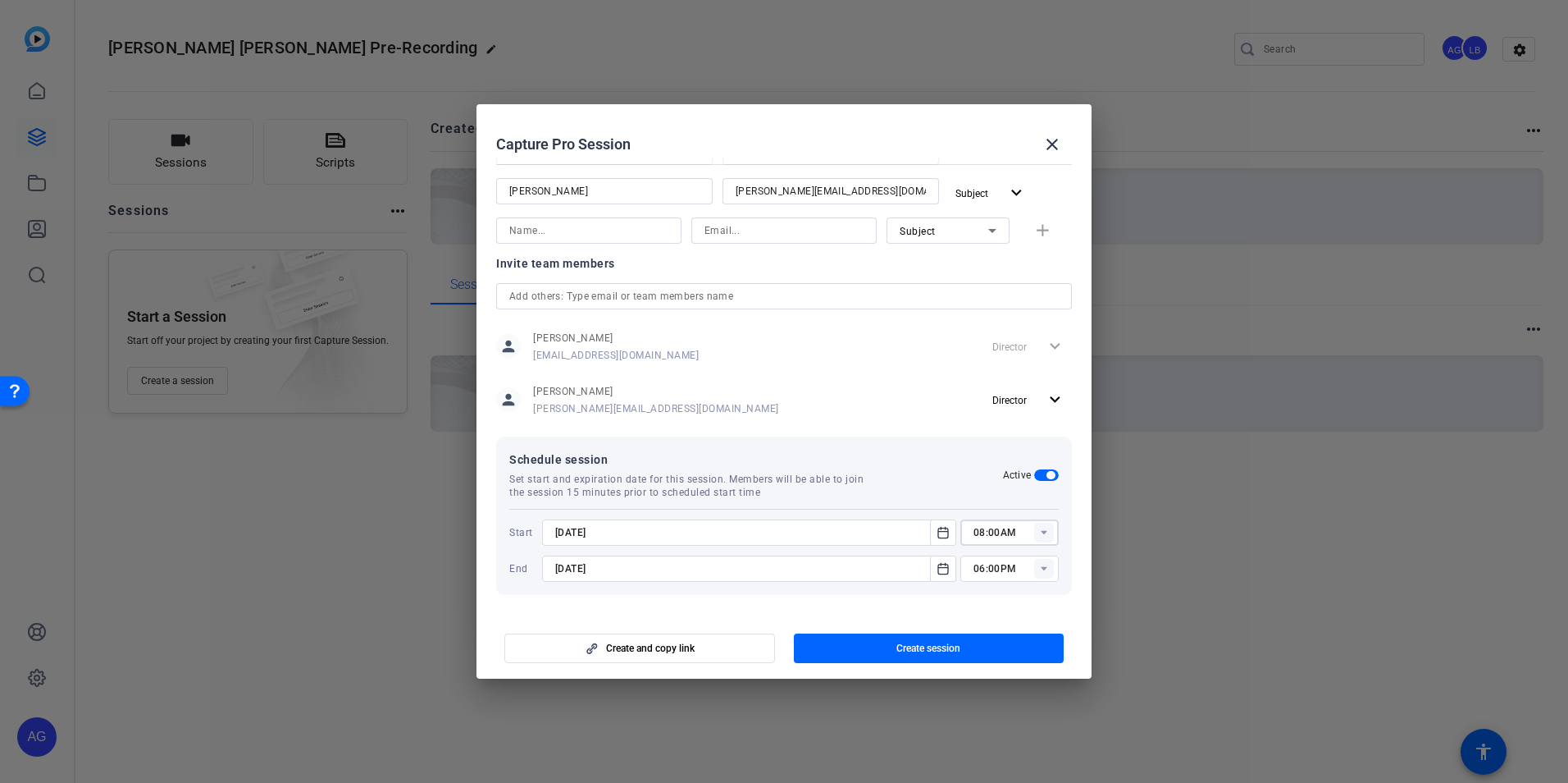
type input "12:00PM"
click at [852, 637] on span "button" at bounding box center [929, 648] width 271 height 40
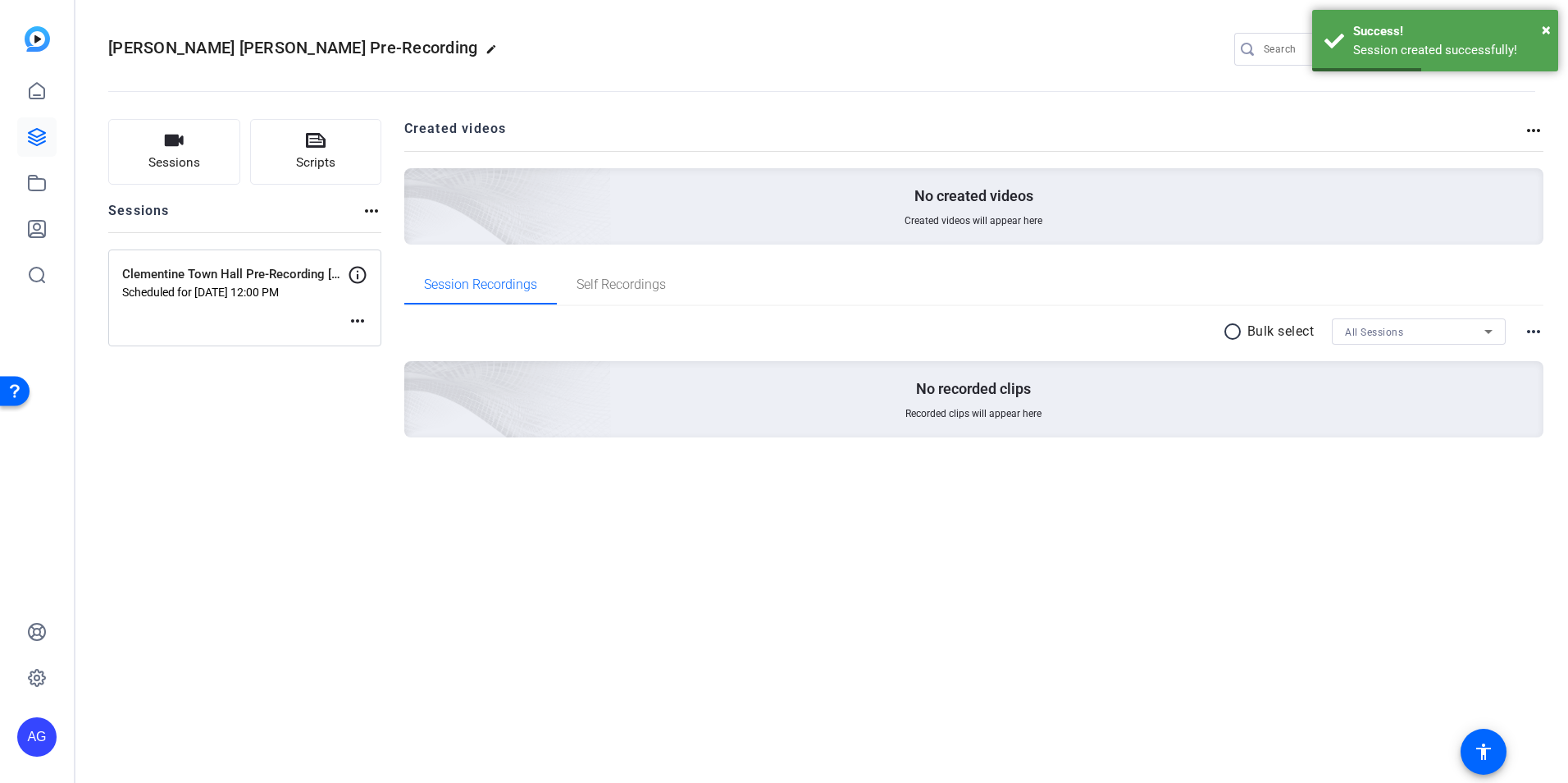
click at [346, 312] on div "[GEOGRAPHIC_DATA] Pre-Recording [PERSON_NAME] Scheduled for [DATE] 12:00 PM mor…" at bounding box center [244, 297] width 273 height 96
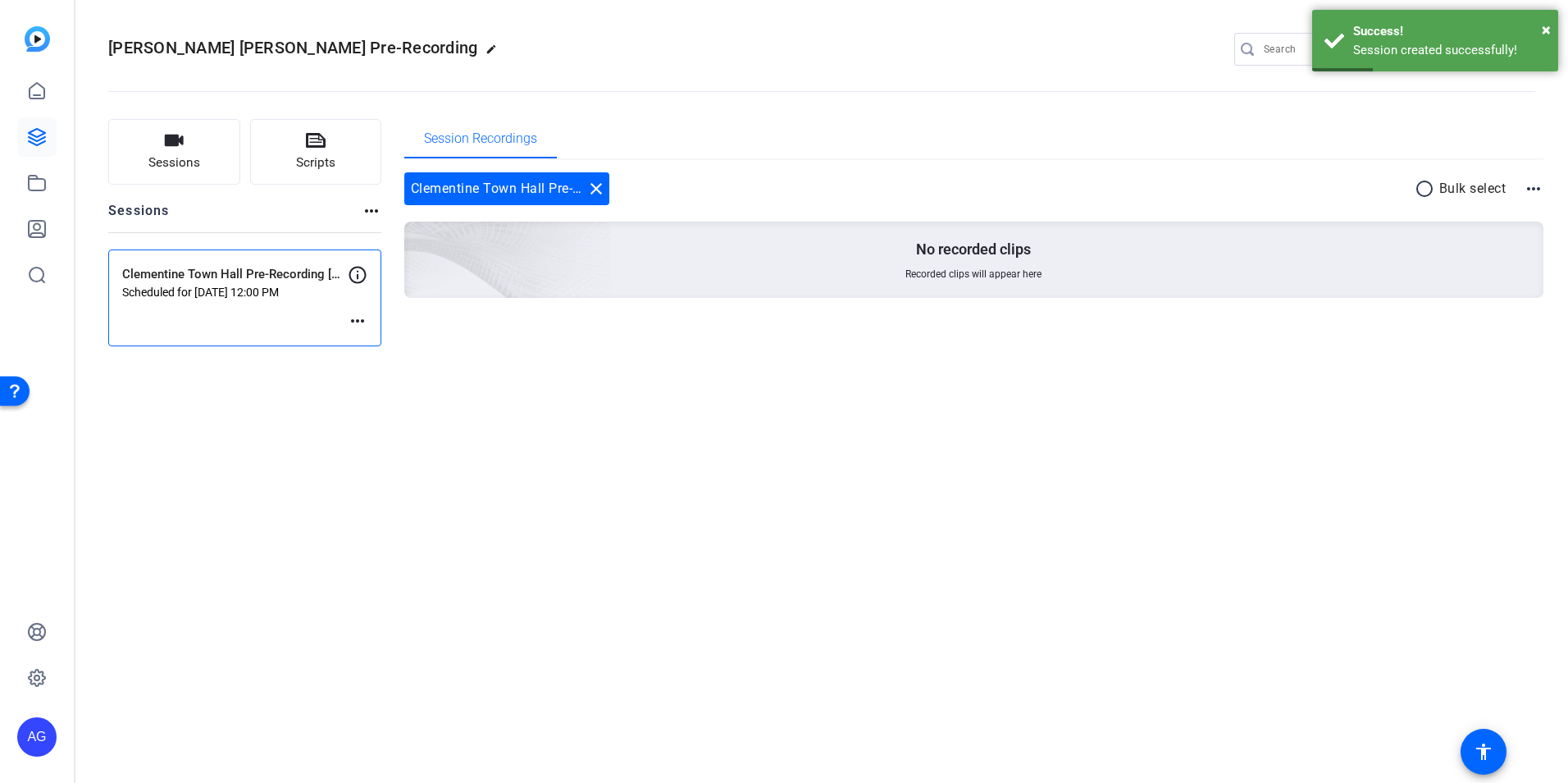
click at [346, 312] on div "[GEOGRAPHIC_DATA] Pre-Recording [PERSON_NAME] Scheduled for [DATE] 12:00 PM mor…" at bounding box center [244, 297] width 273 height 96
click at [356, 319] on mat-icon "more_horiz" at bounding box center [357, 320] width 19 height 19
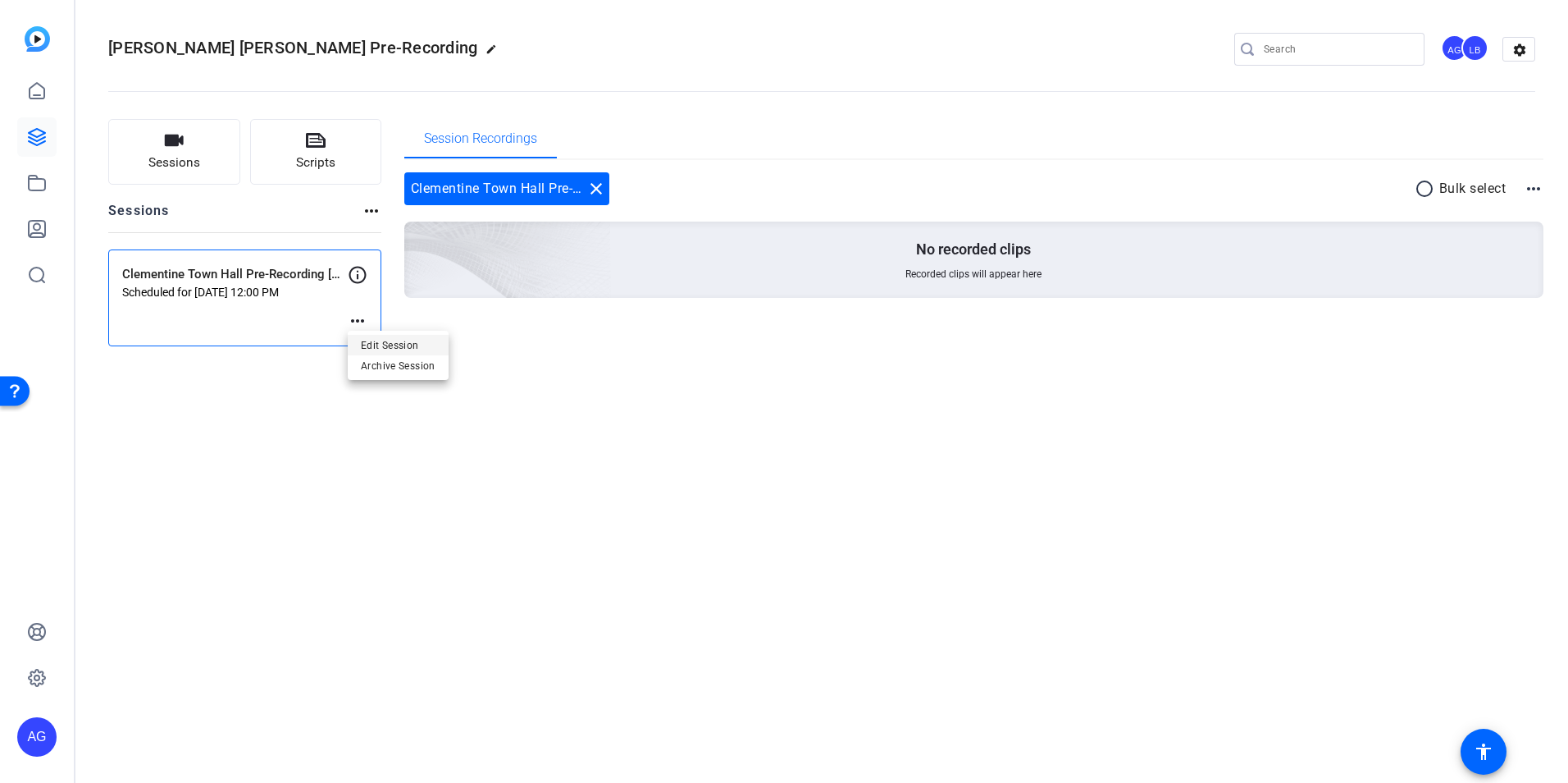
click at [372, 343] on span "Edit Session" at bounding box center [398, 345] width 74 height 19
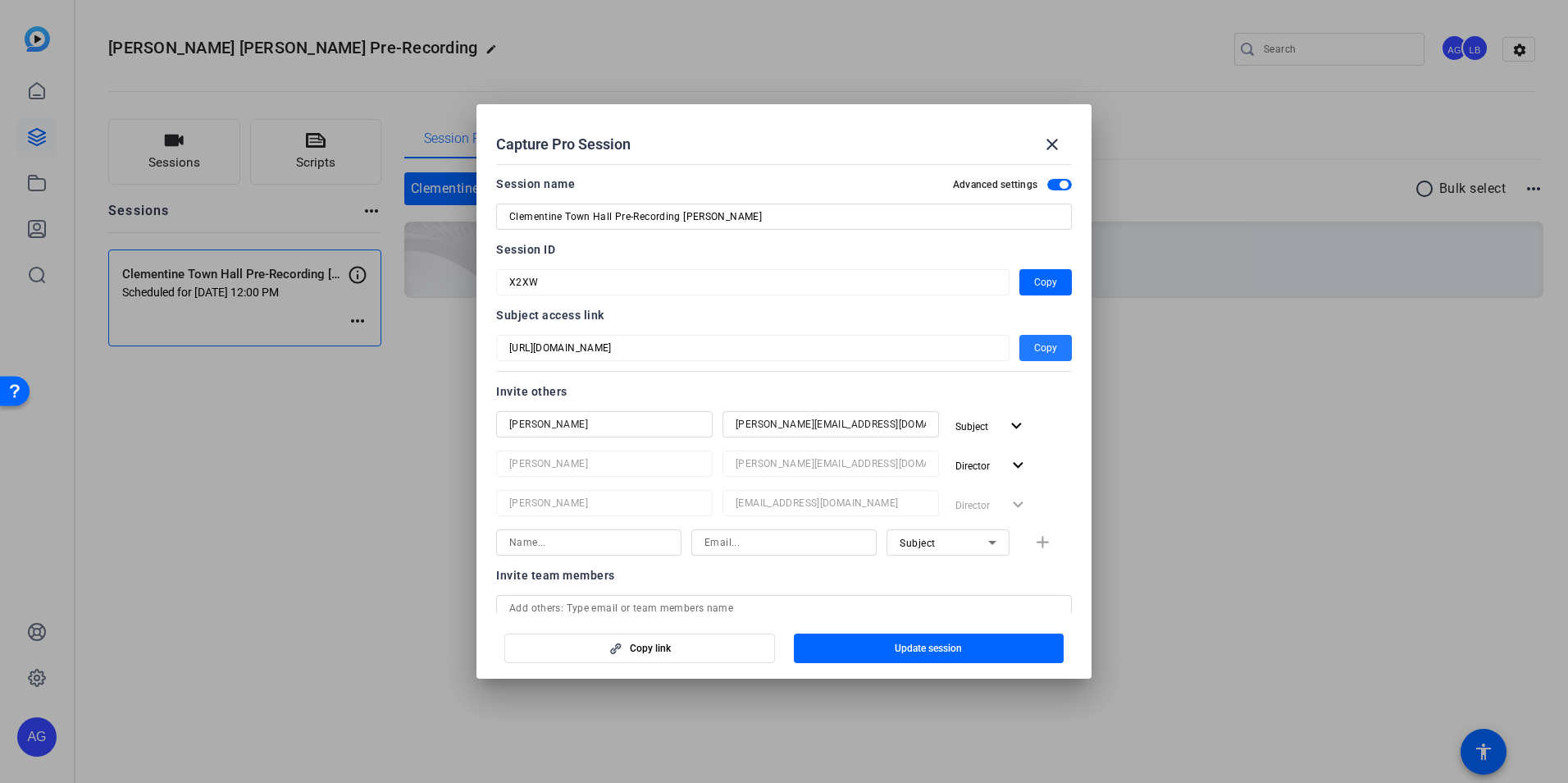
click at [1038, 347] on span "Copy" at bounding box center [1045, 347] width 23 height 19
click at [1050, 137] on mat-icon "close" at bounding box center [1052, 143] width 19 height 19
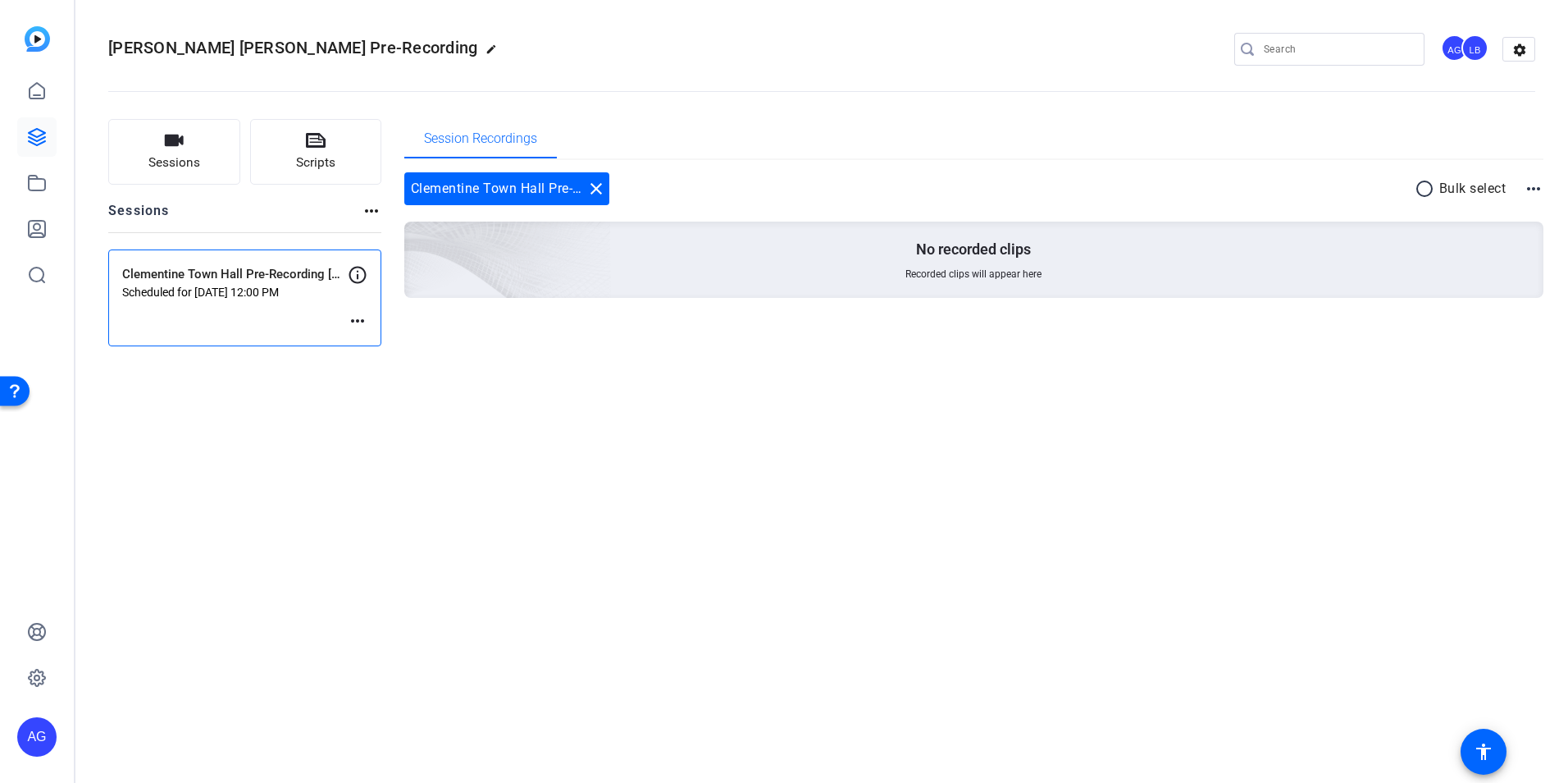
click at [361, 325] on mat-icon "more_horiz" at bounding box center [357, 320] width 19 height 19
click at [381, 344] on span "Edit Session" at bounding box center [398, 345] width 74 height 19
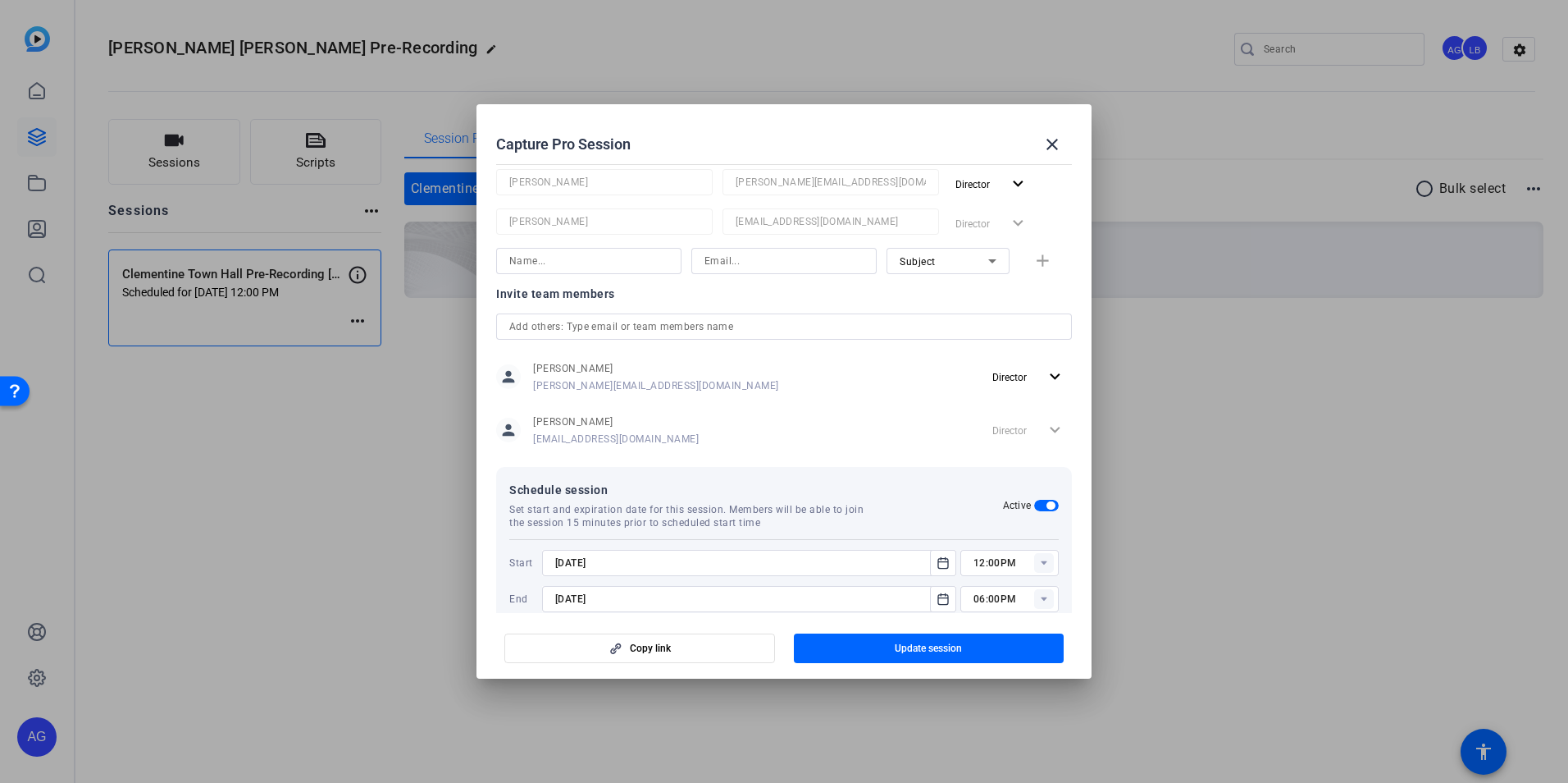
scroll to position [312, 0]
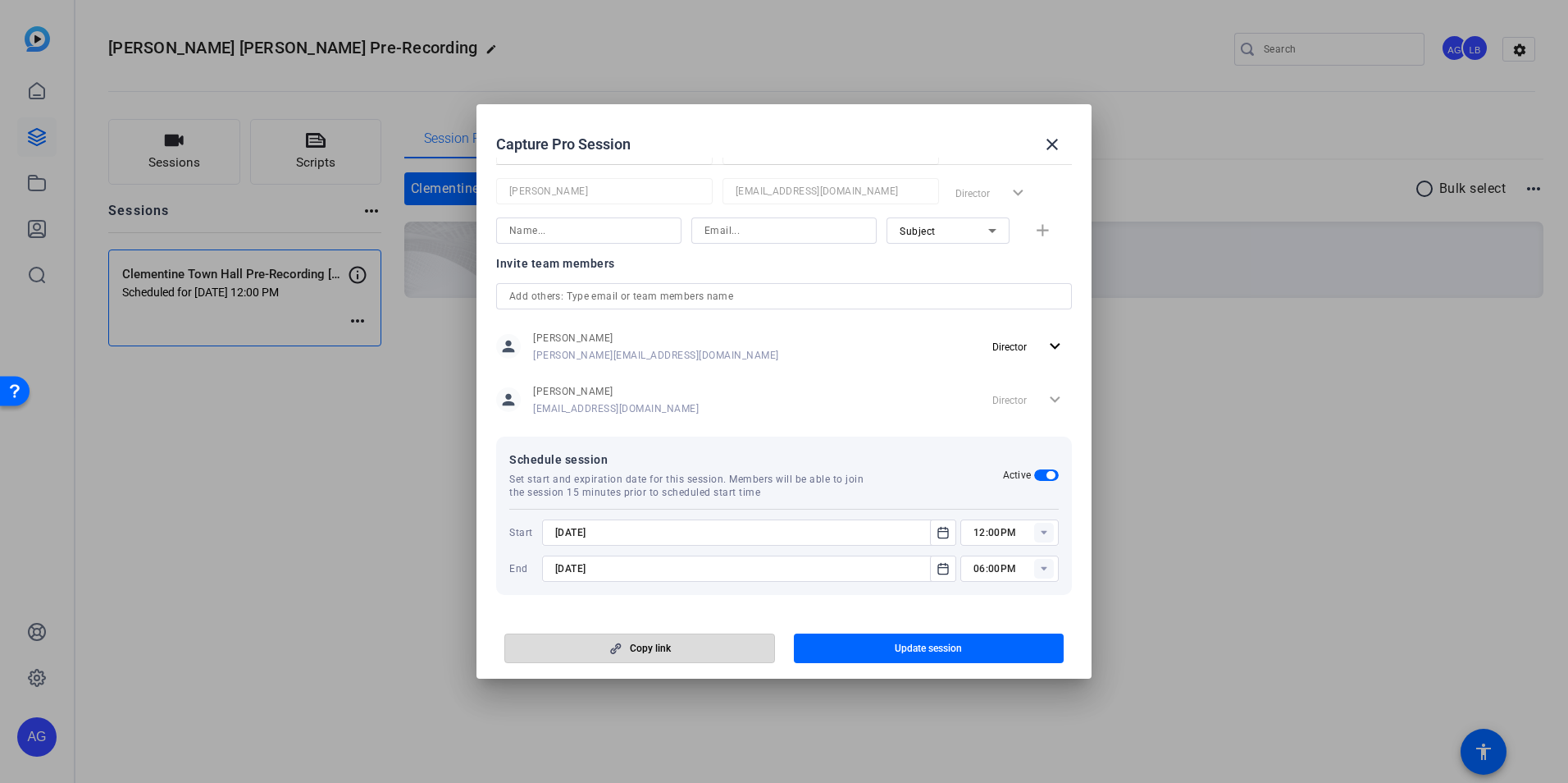
click at [675, 644] on span "button" at bounding box center [639, 648] width 269 height 40
